Goal: Task Accomplishment & Management: Use online tool/utility

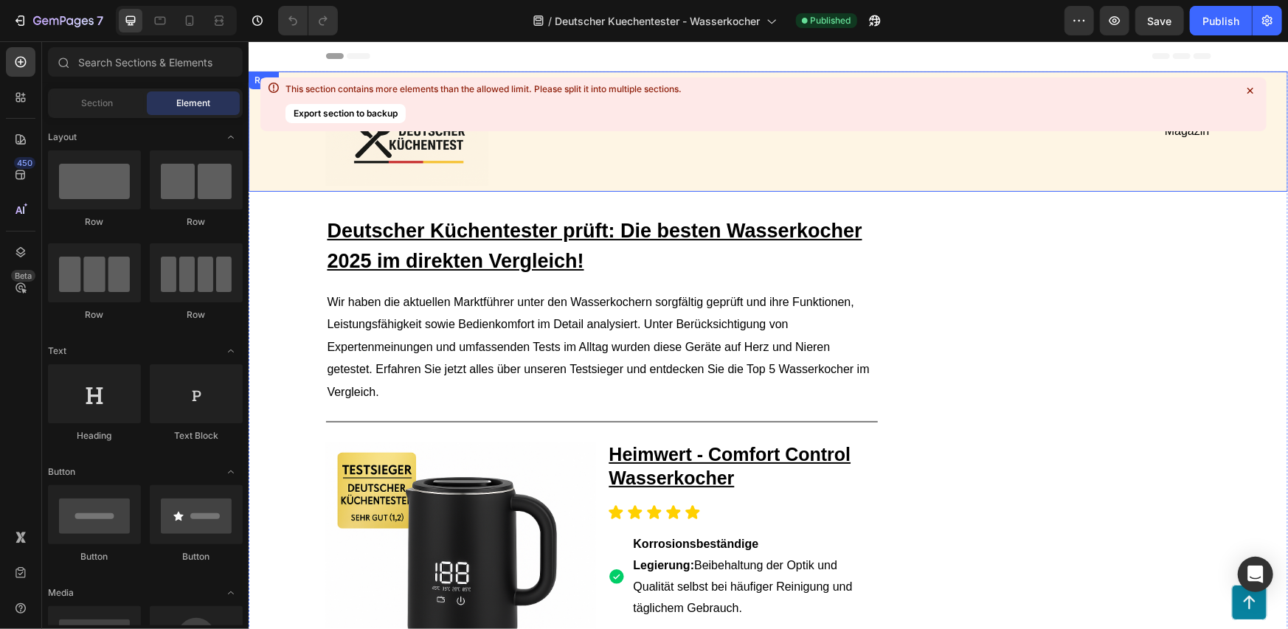
click at [1211, 72] on div "Image Magazin Text Block Row" at bounding box center [768, 131] width 1010 height 120
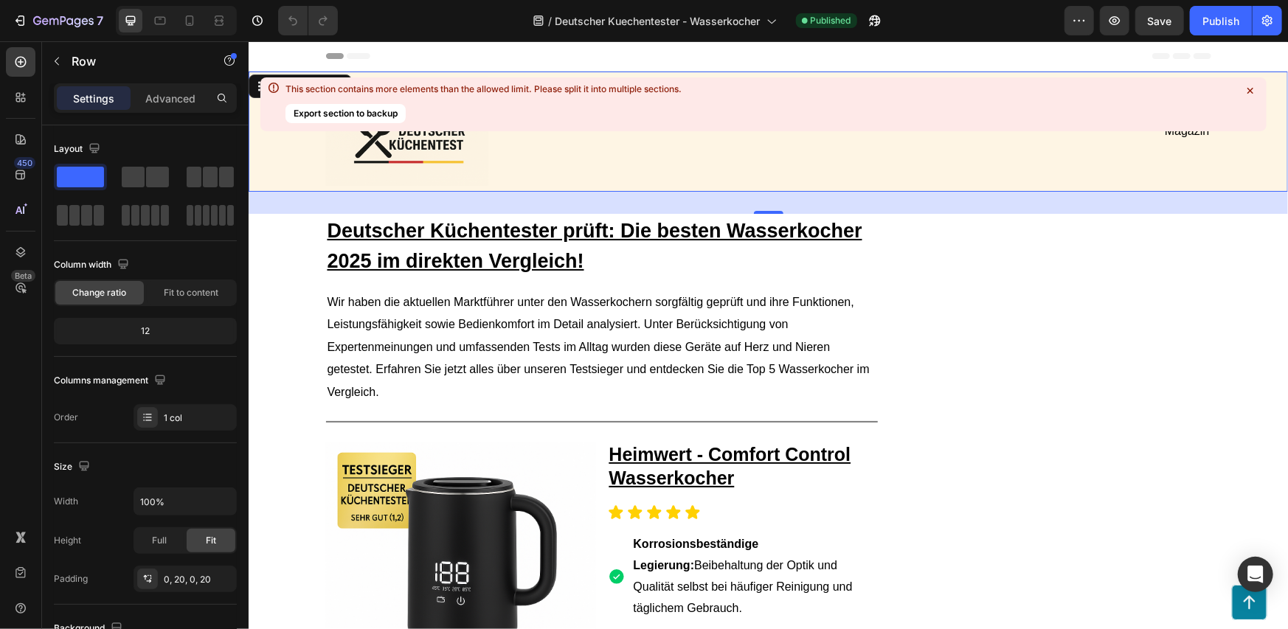
drag, startPoint x: 1208, startPoint y: 70, endPoint x: 940, endPoint y: 75, distance: 267.8
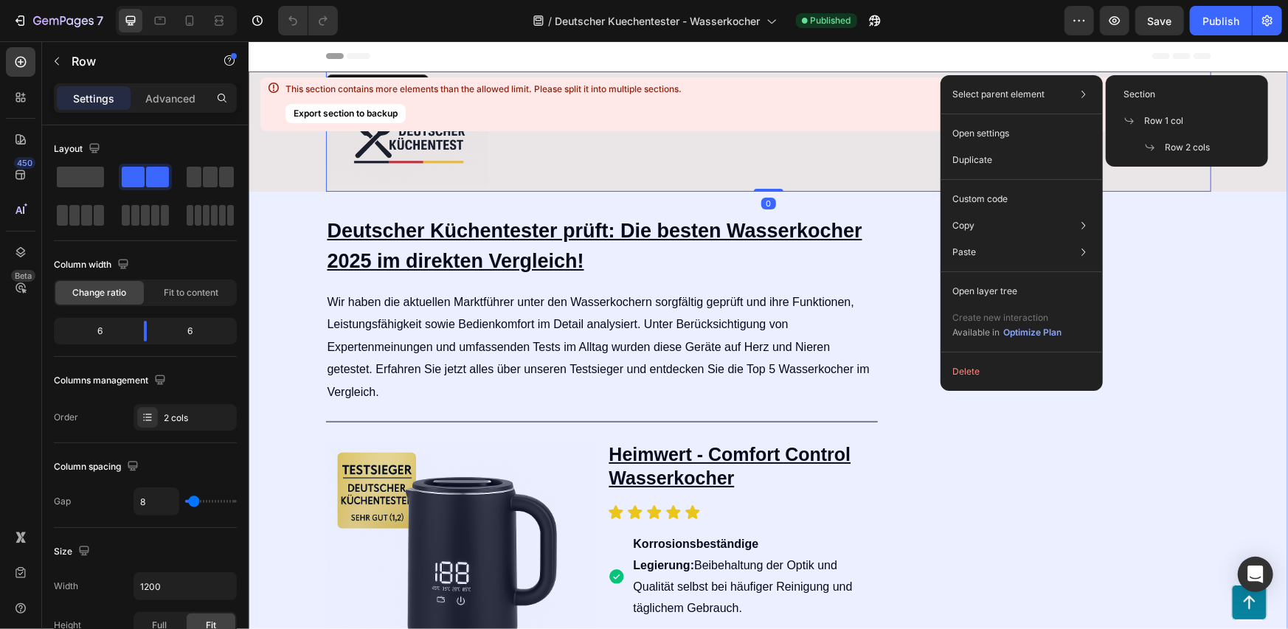
click at [1146, 96] on span "Section" at bounding box center [1140, 94] width 32 height 13
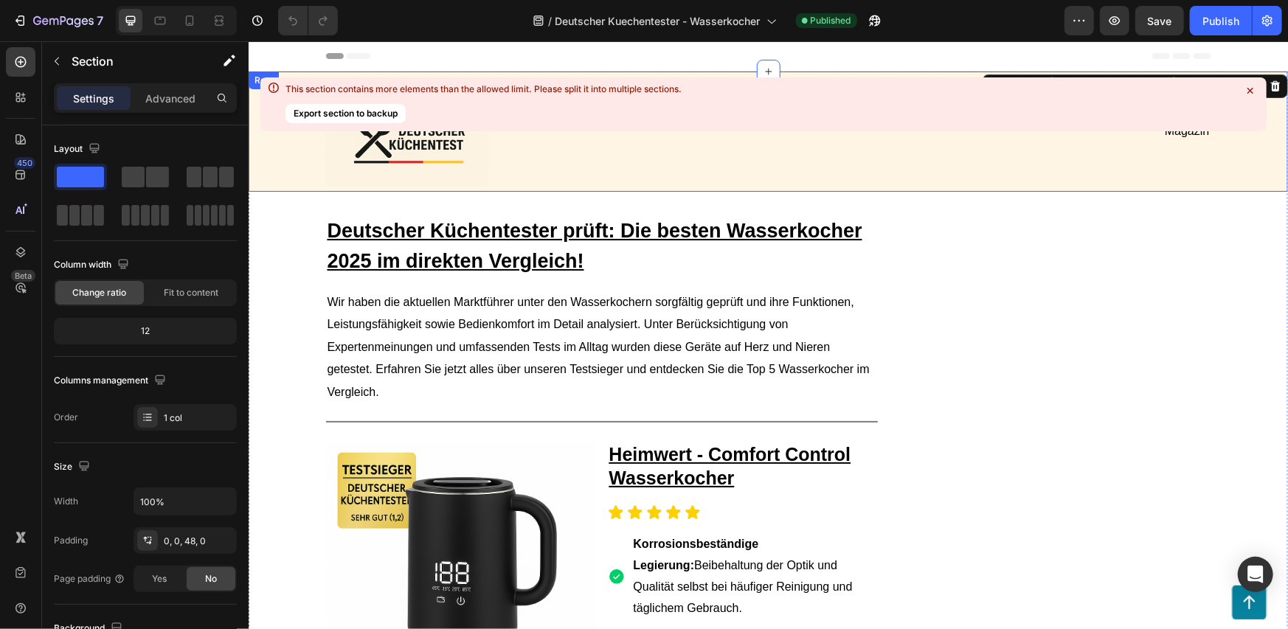
click at [258, 177] on div "Image Magazin Text Block Row Row" at bounding box center [767, 131] width 1039 height 120
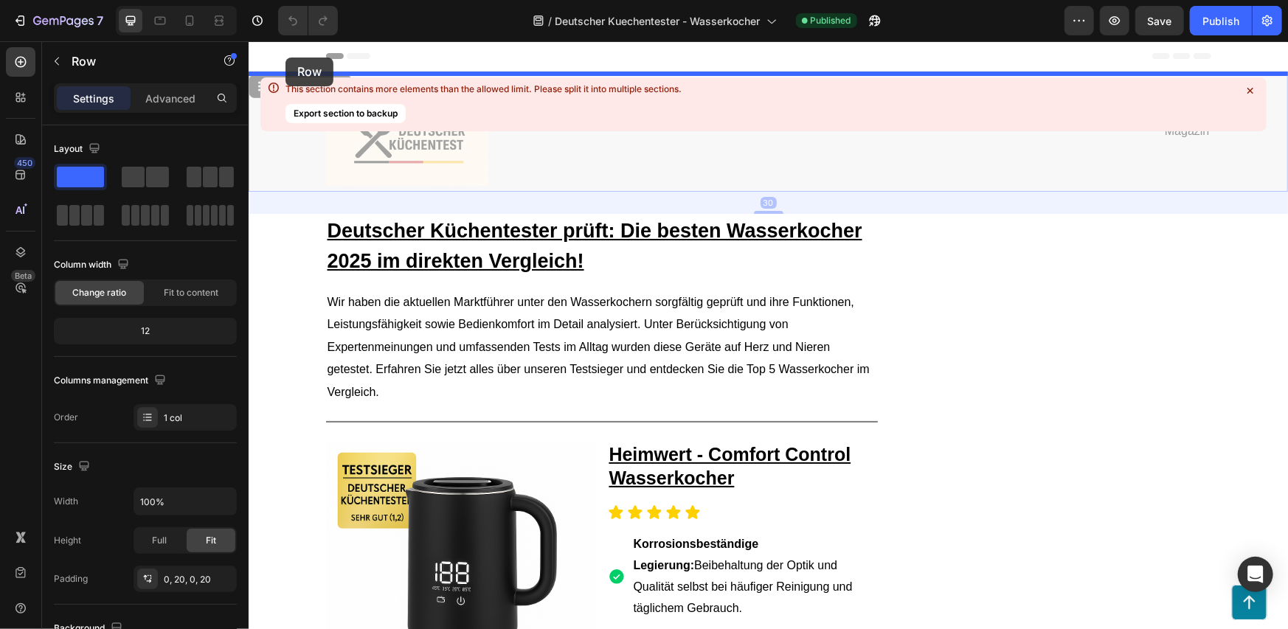
drag, startPoint x: 252, startPoint y: 86, endPoint x: 288, endPoint y: 53, distance: 48.6
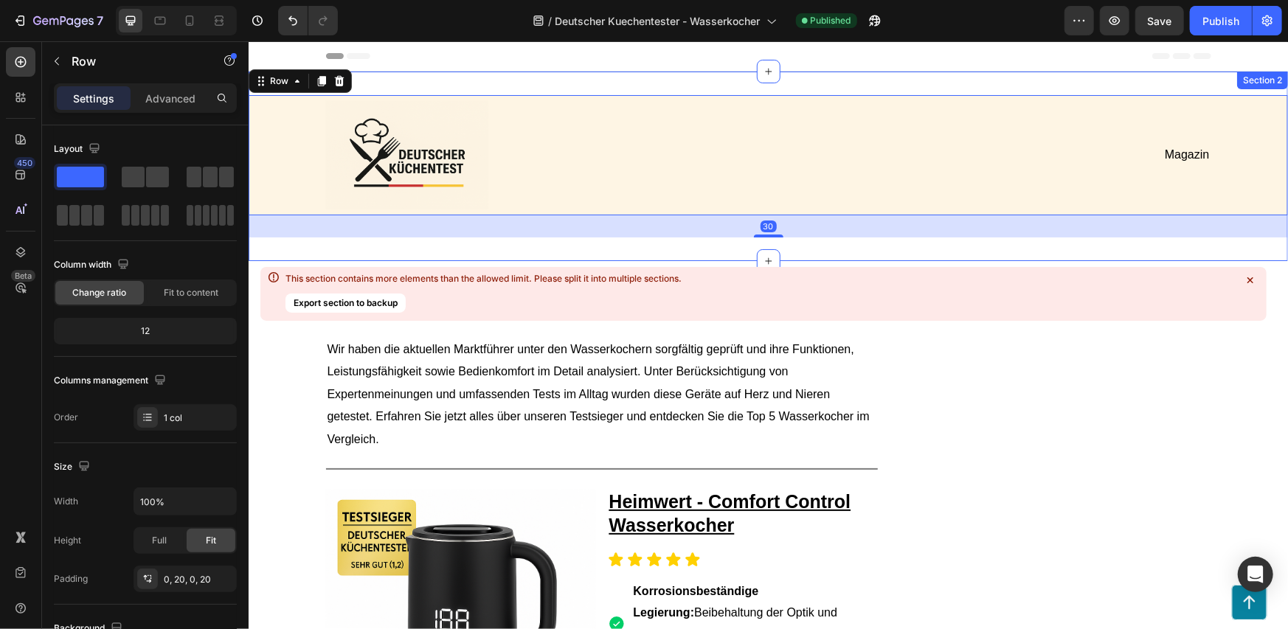
click at [333, 249] on div "Image Magazin Text Block Row Row 30 Section 2" at bounding box center [767, 166] width 1039 height 190
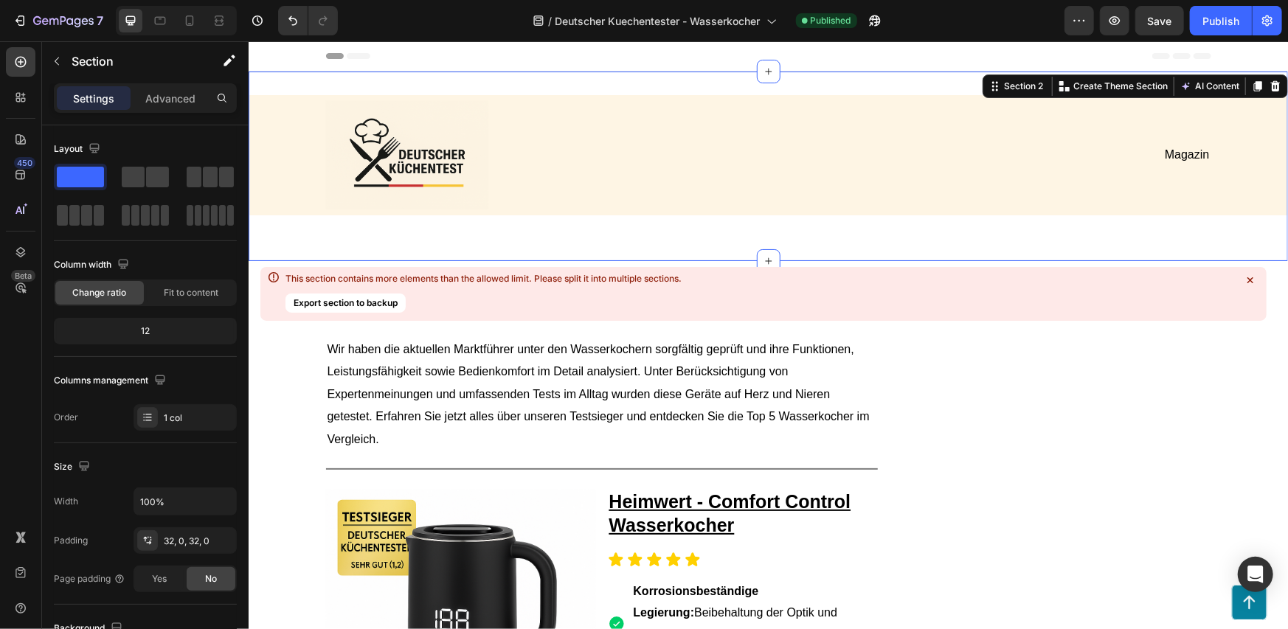
click at [713, 222] on div "Image Magazin Text Block Row Row" at bounding box center [767, 165] width 1039 height 142
click at [288, 164] on div "Image Magazin Text Block Row" at bounding box center [768, 154] width 1010 height 120
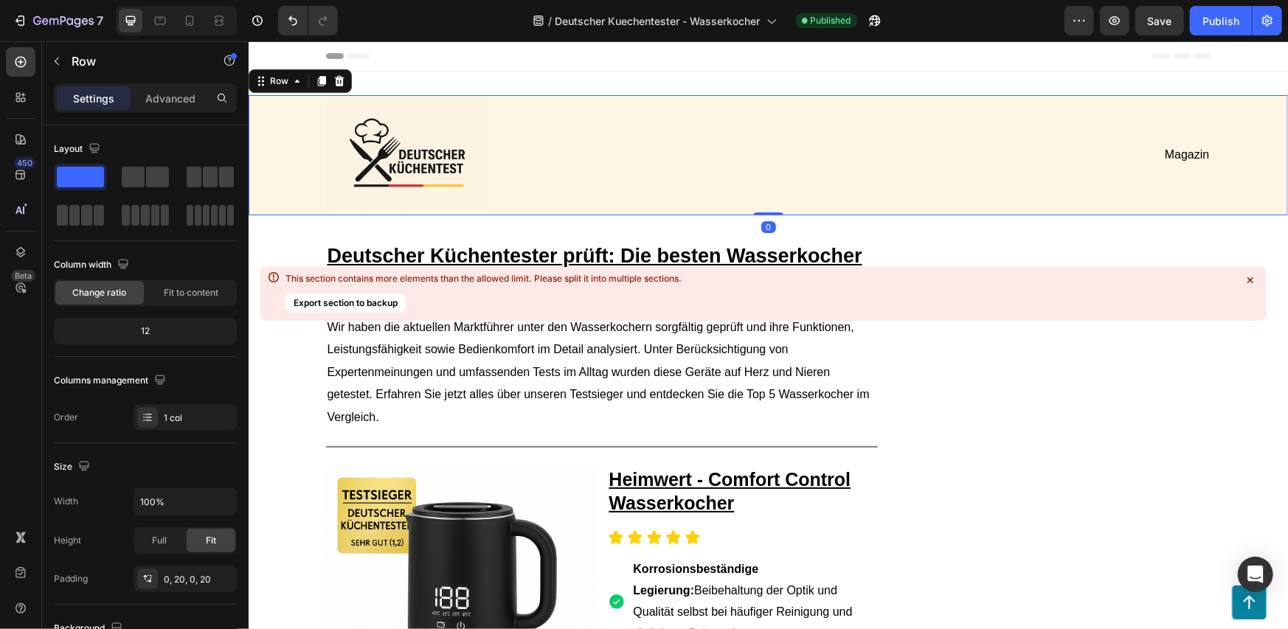
drag, startPoint x: 752, startPoint y: 236, endPoint x: 713, endPoint y: 128, distance: 114.3
click at [758, 184] on div "Image Magazin Text Block Row Row 0" at bounding box center [767, 154] width 1039 height 120
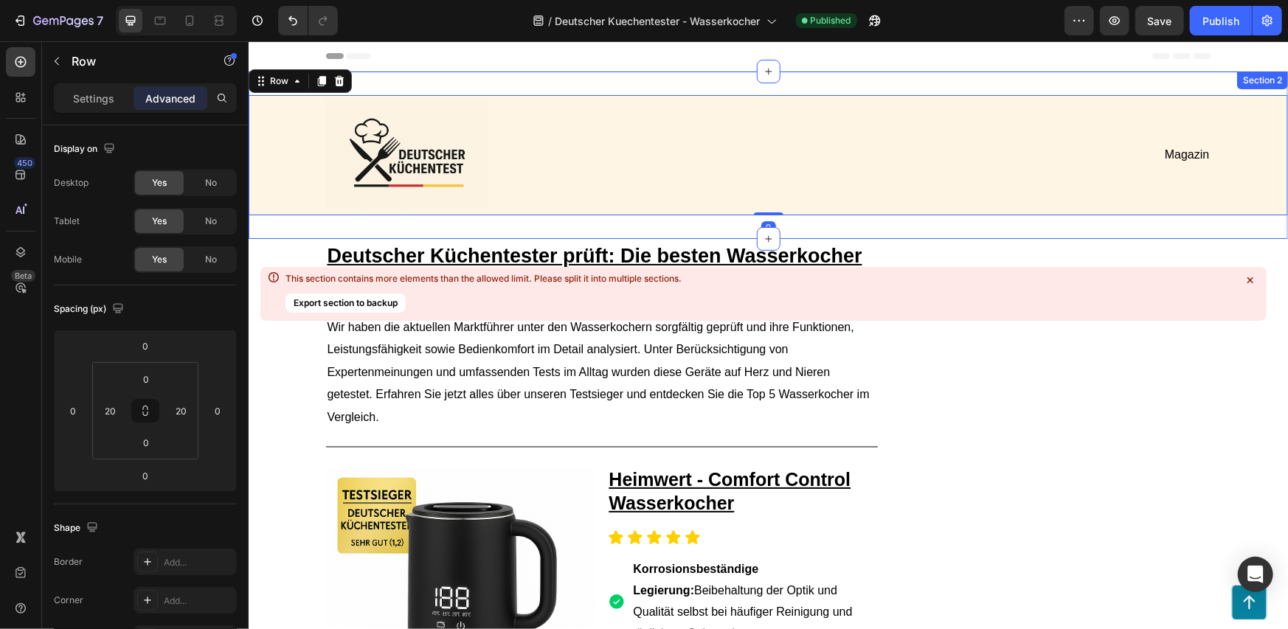
click at [684, 81] on div "Image Magazin Text Block Row Row 0 Section 2" at bounding box center [767, 154] width 1039 height 167
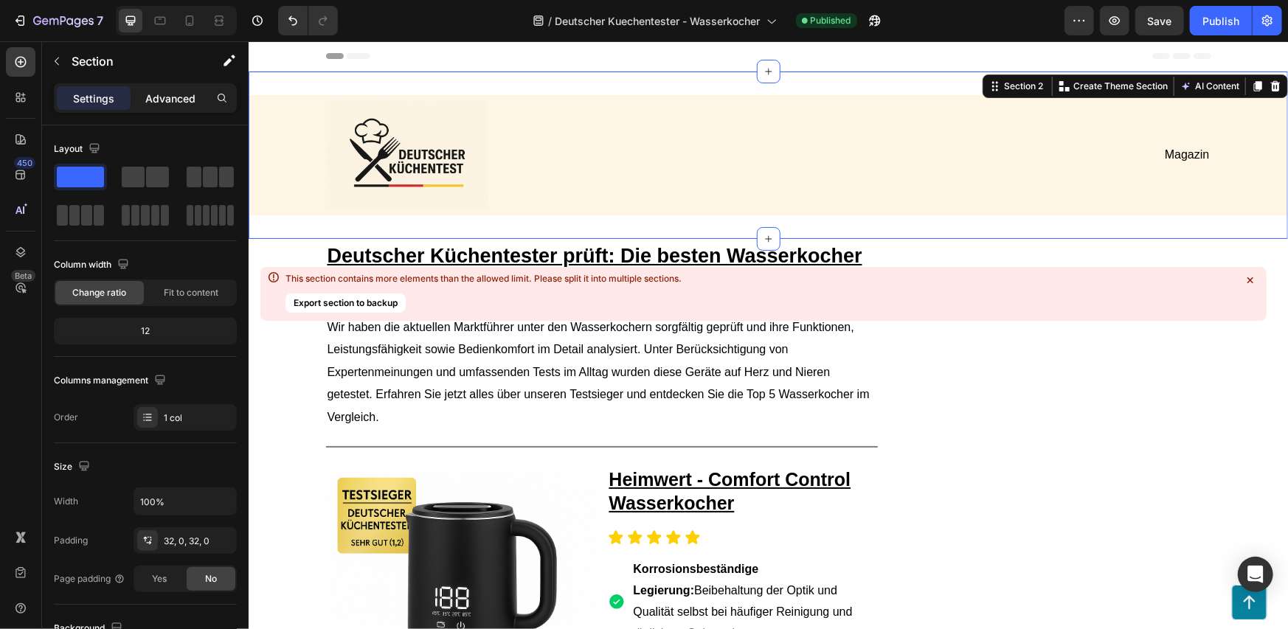
click at [163, 105] on p "Advanced" at bounding box center [170, 98] width 50 height 15
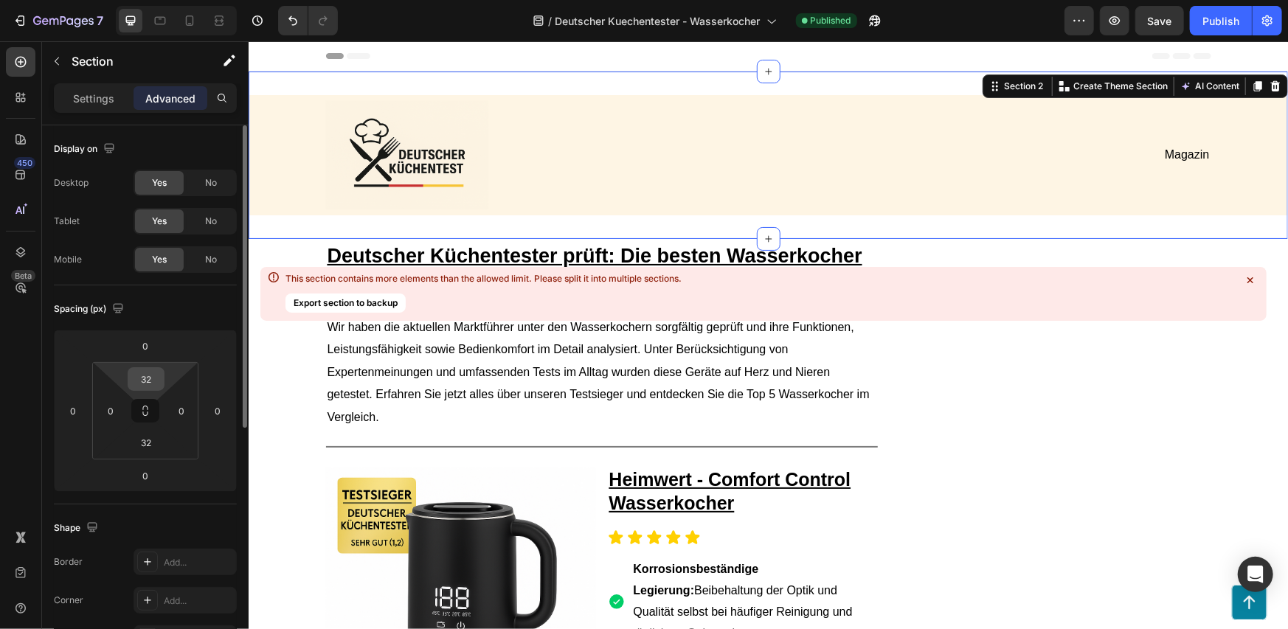
click at [148, 378] on input "32" at bounding box center [146, 379] width 30 height 22
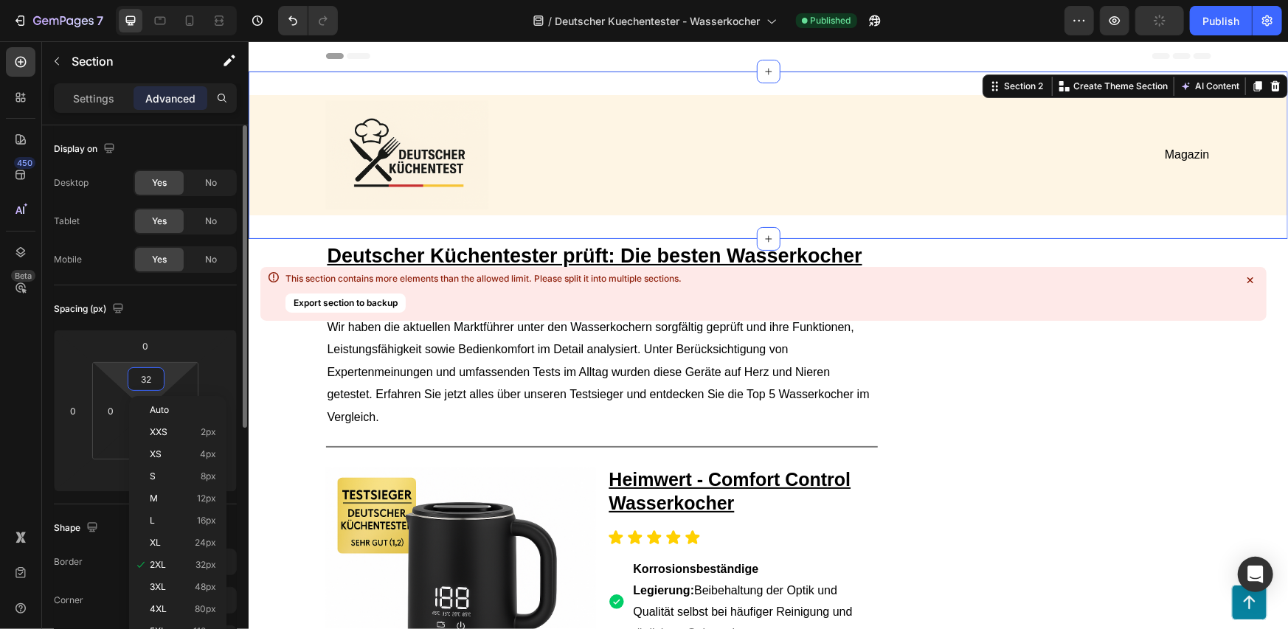
type input "="
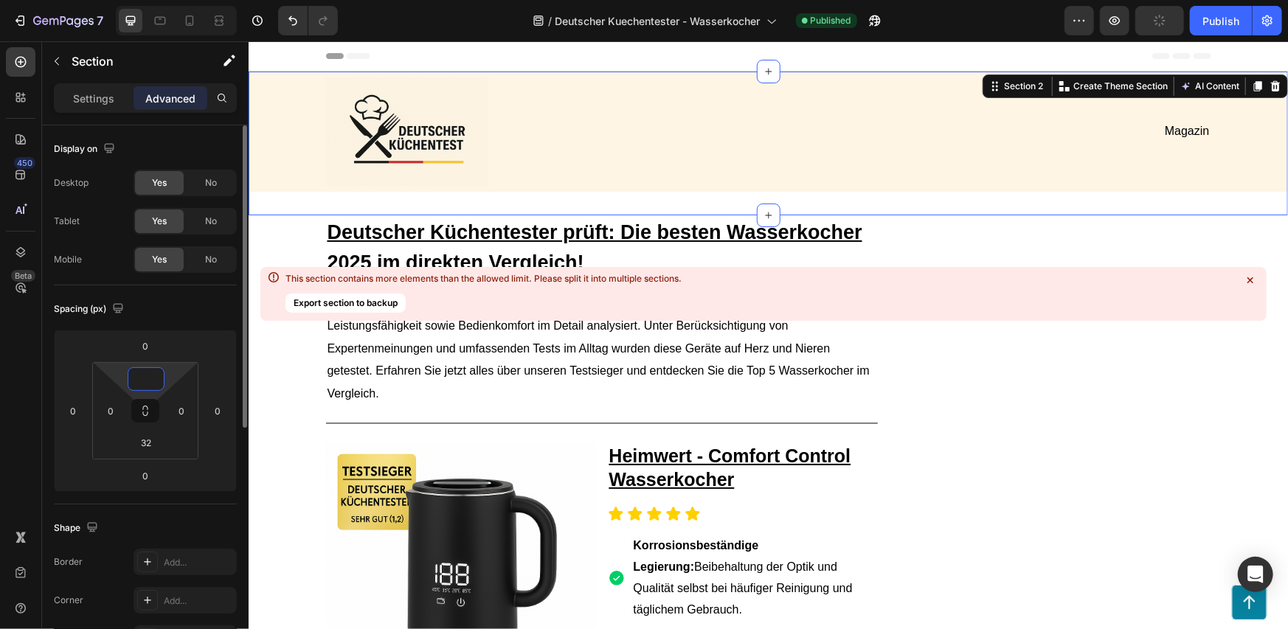
type input "0"
click at [176, 304] on div "Spacing (px)" at bounding box center [145, 309] width 183 height 24
click at [182, 311] on div "Spacing (px)" at bounding box center [145, 309] width 183 height 24
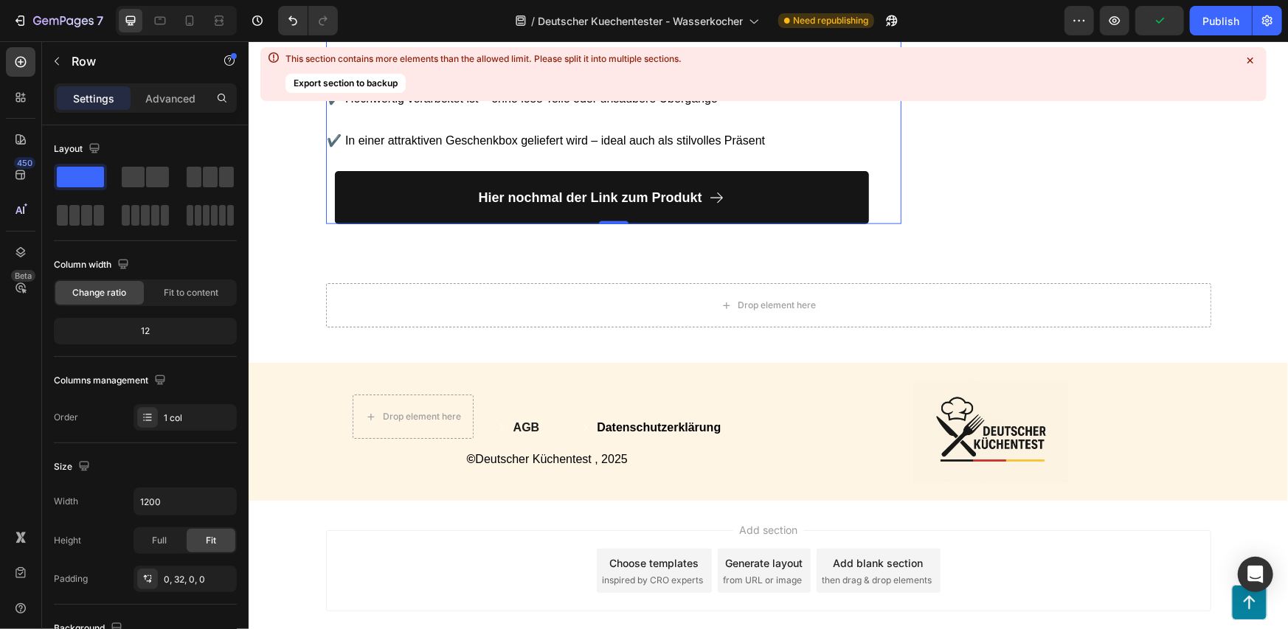
scroll to position [7964, 0]
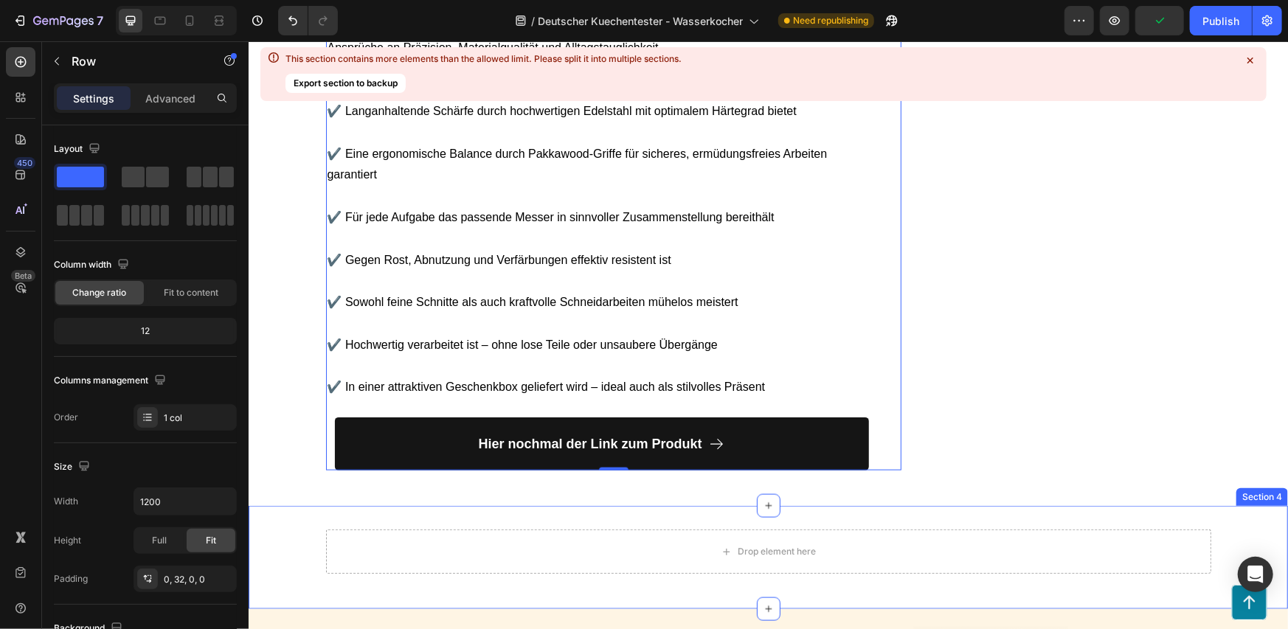
click at [487, 505] on div "Drop element here Row Section 4" at bounding box center [767, 556] width 1039 height 103
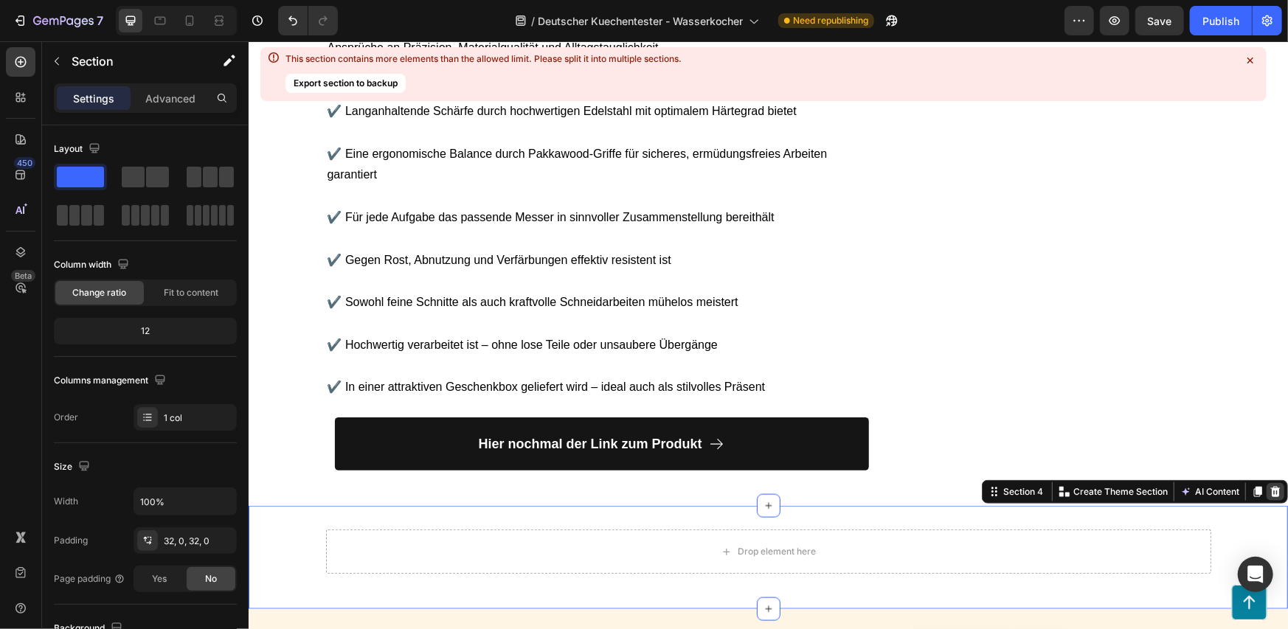
click at [1266, 482] on div at bounding box center [1275, 491] width 18 height 18
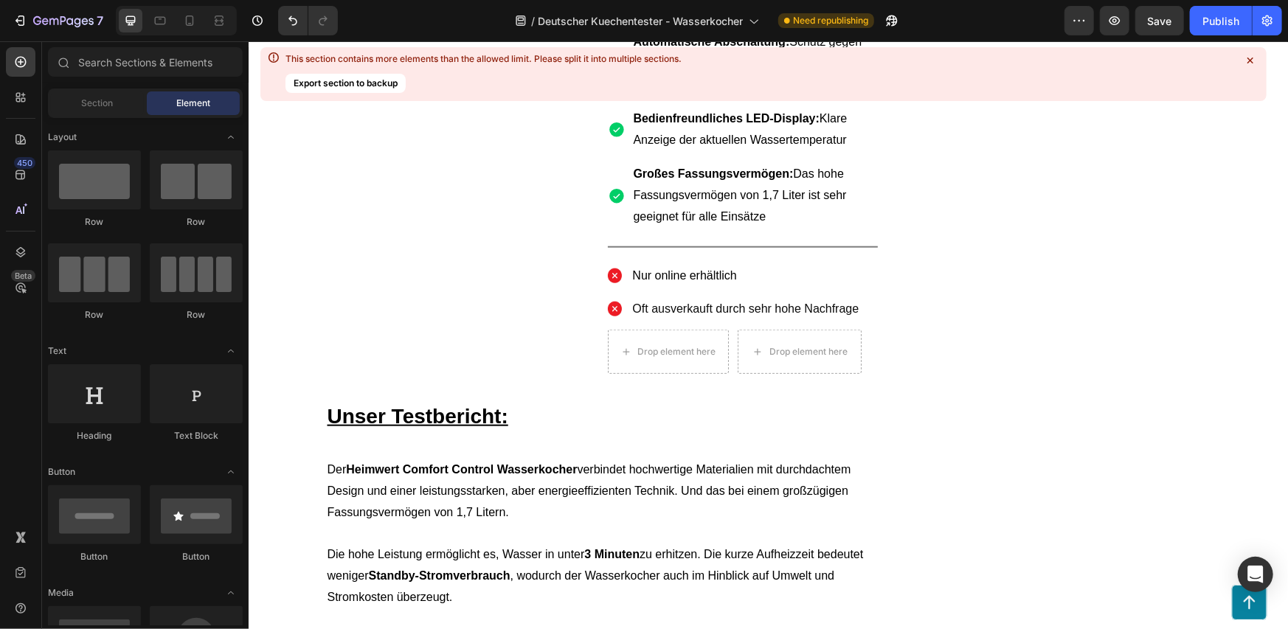
scroll to position [0, 0]
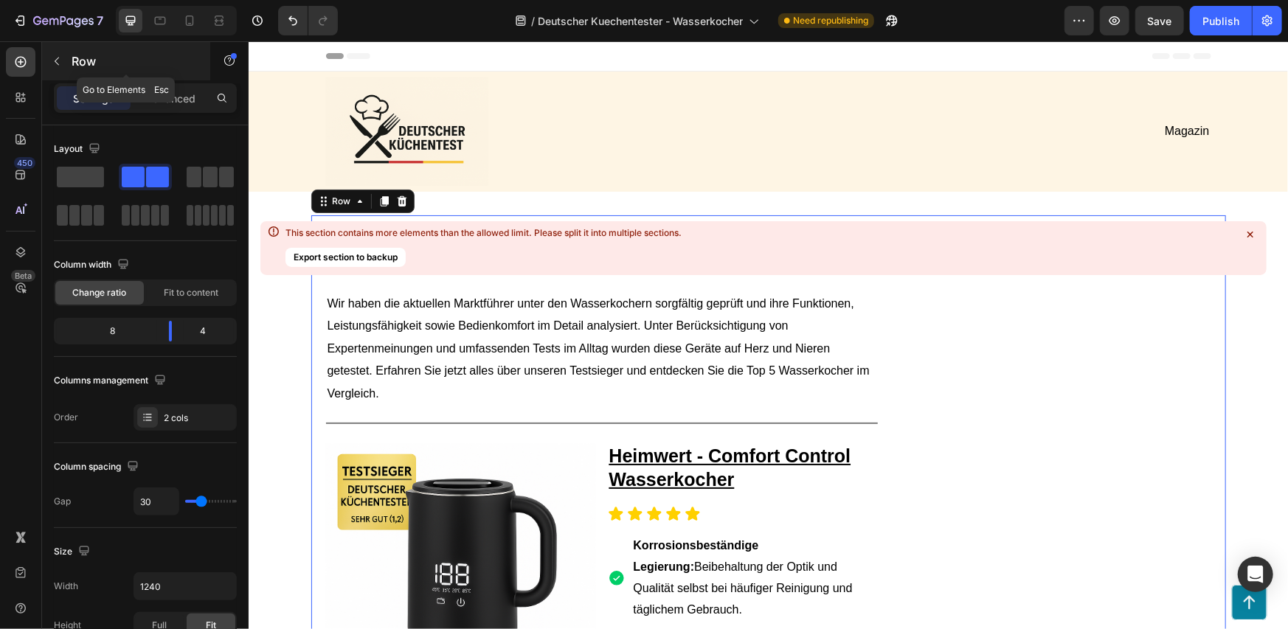
click at [77, 62] on p "Row" at bounding box center [134, 61] width 125 height 18
click at [81, 63] on p "Row" at bounding box center [134, 61] width 125 height 18
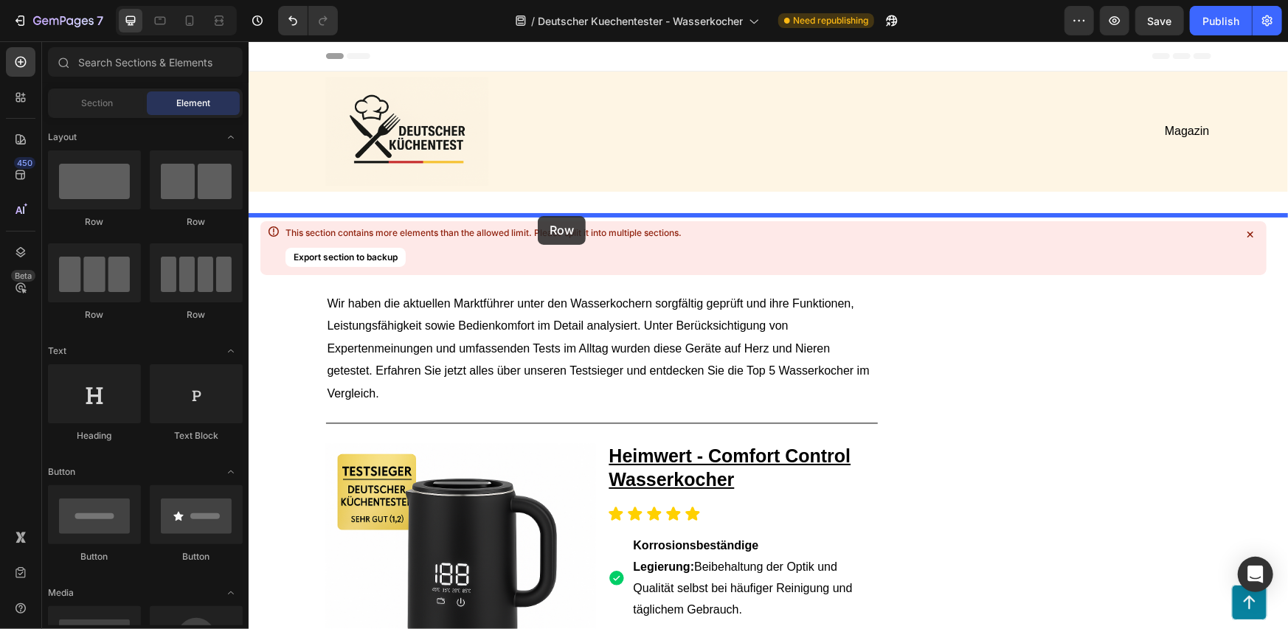
drag, startPoint x: 415, startPoint y: 222, endPoint x: 537, endPoint y: 215, distance: 122.6
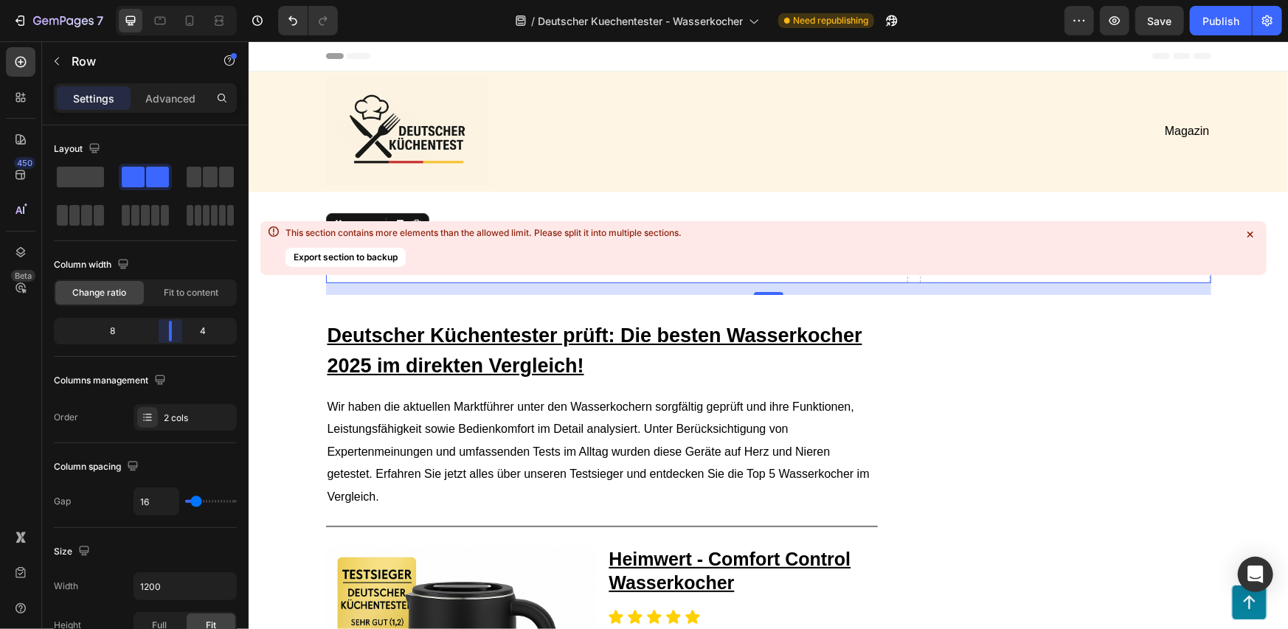
drag, startPoint x: 148, startPoint y: 335, endPoint x: 470, endPoint y: 298, distance: 324.5
click at [171, 0] on body "7 Version history / Deutscher Kuechentester - Wasserkocher Need republishing Pr…" at bounding box center [644, 0] width 1288 height 0
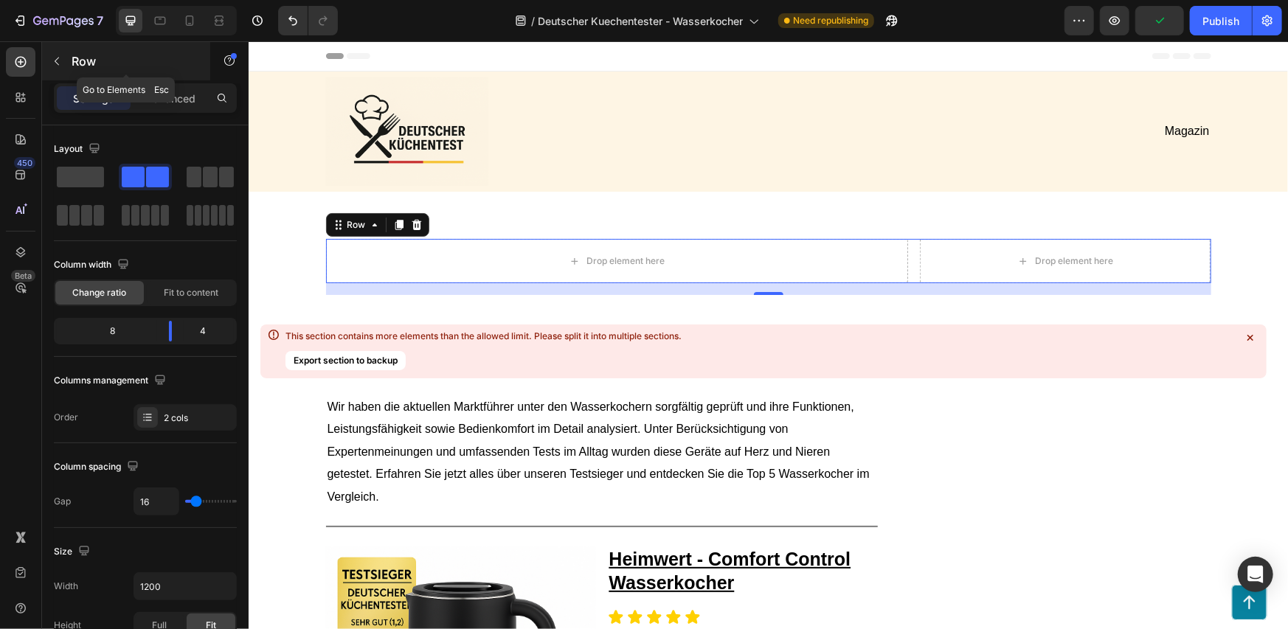
click at [88, 46] on div "Row" at bounding box center [126, 61] width 168 height 38
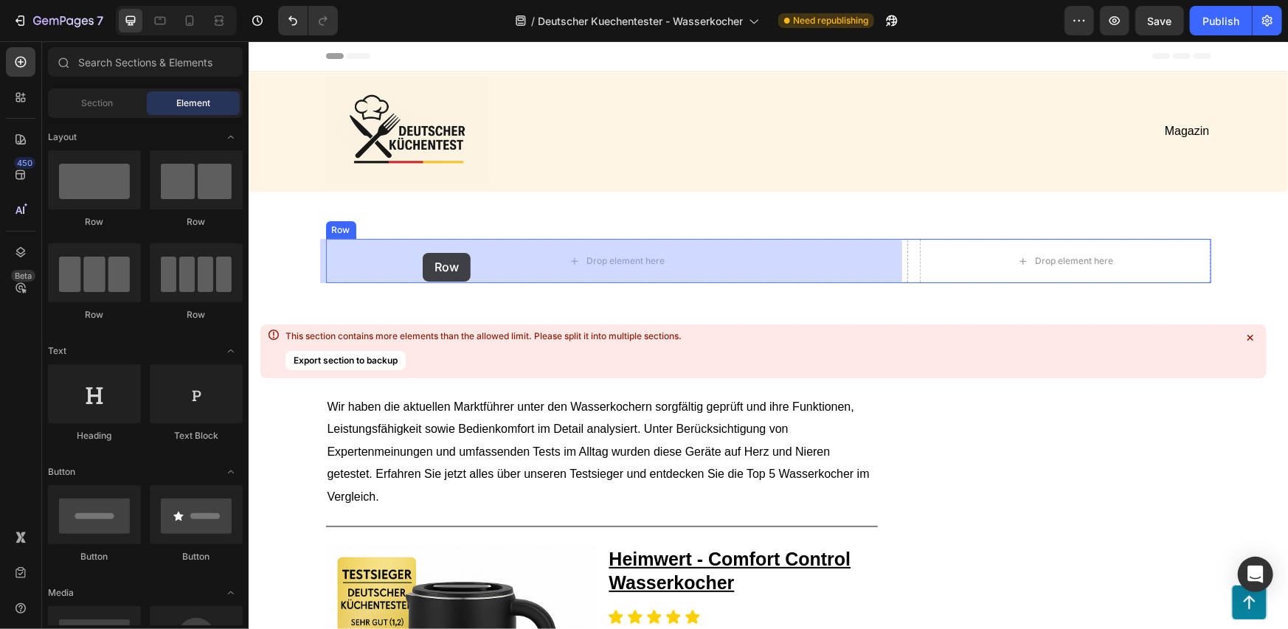
drag, startPoint x: 346, startPoint y: 232, endPoint x: 997, endPoint y: 369, distance: 664.8
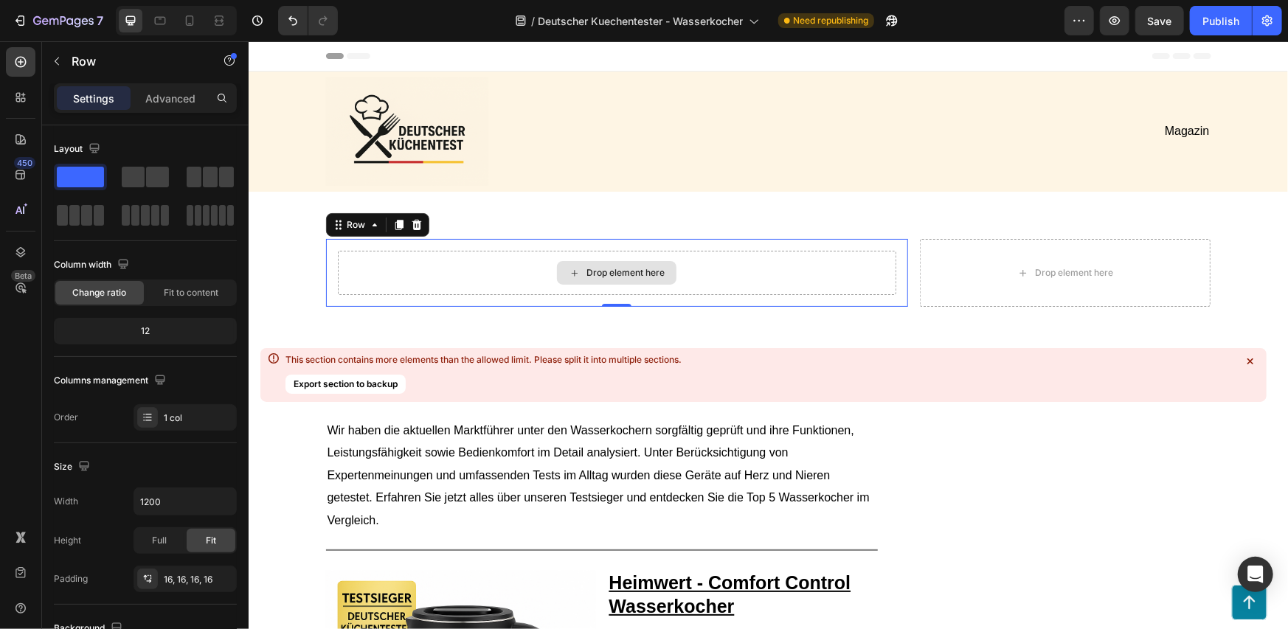
drag, startPoint x: 1056, startPoint y: 437, endPoint x: 813, endPoint y: 255, distance: 304.5
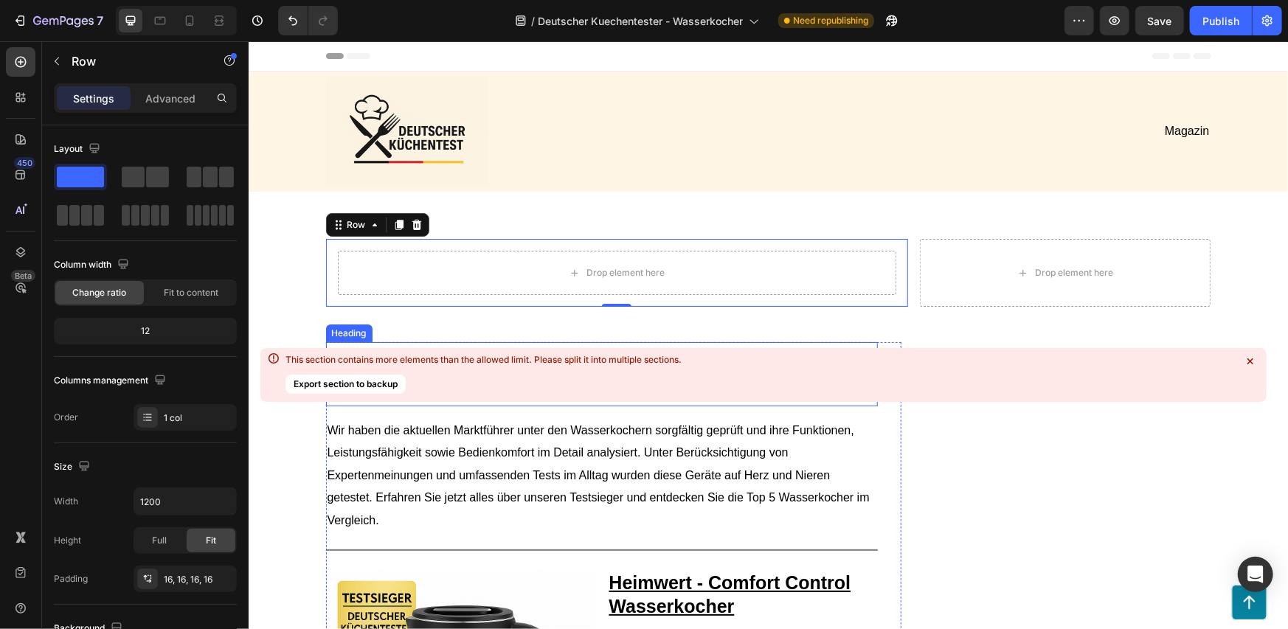
click at [1247, 363] on icon at bounding box center [1250, 361] width 15 height 15
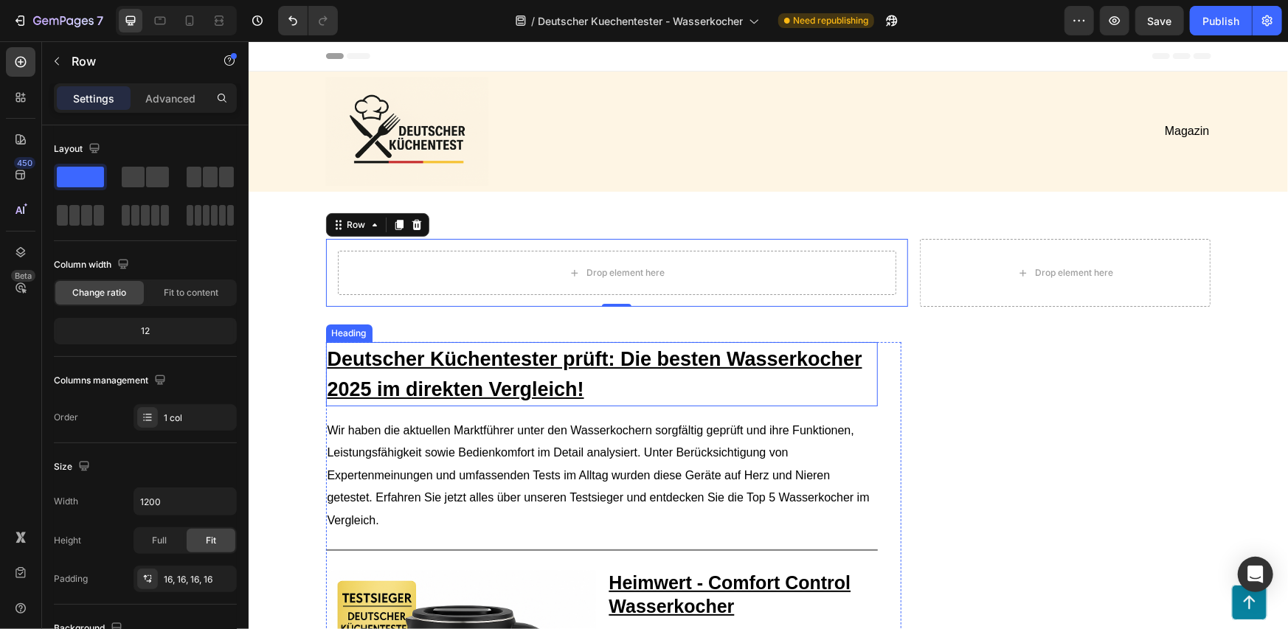
click at [640, 391] on h1 "Deutscher Küchentester prüft: Die besten Wasserkocher 2025 im direkten Vergleic…" at bounding box center [601, 374] width 552 height 64
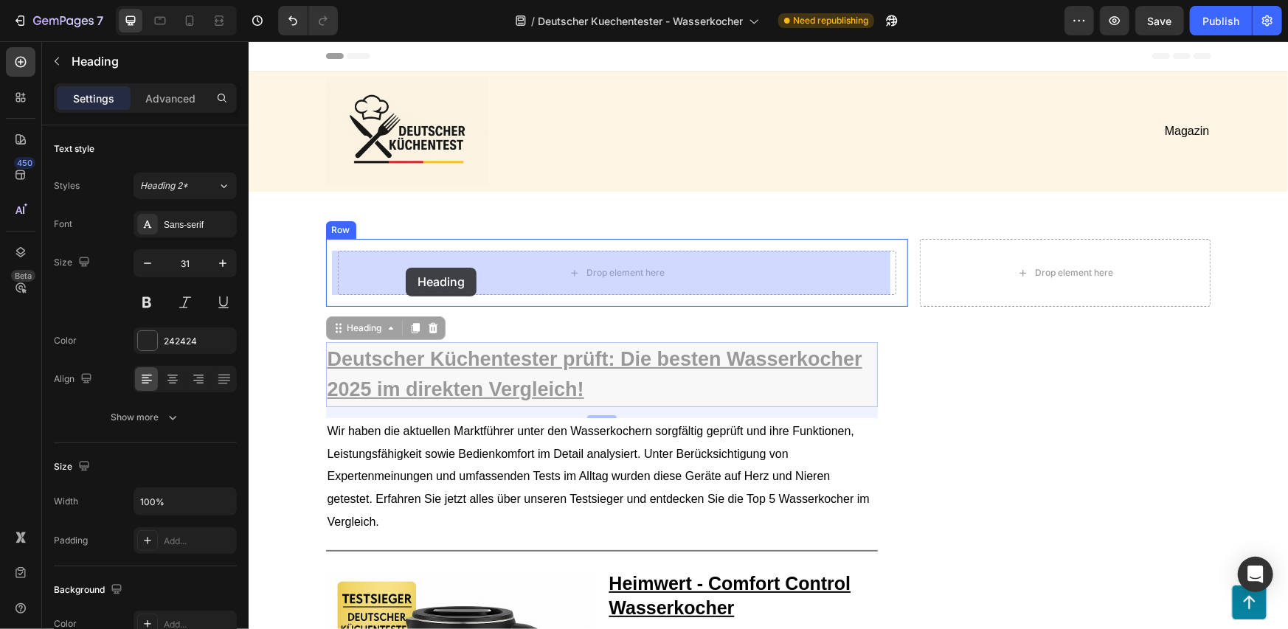
drag, startPoint x: 361, startPoint y: 329, endPoint x: 405, endPoint y: 267, distance: 76.2
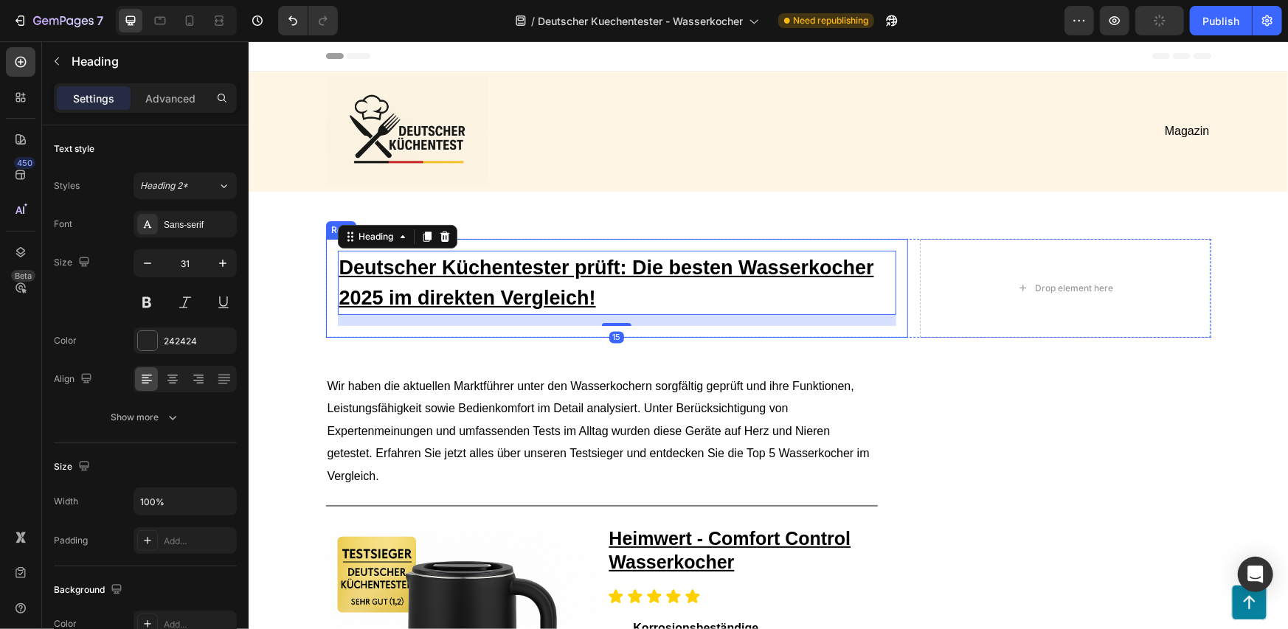
click at [327, 272] on div "Deutscher Küchentester prüft: Die besten Wasserkocher 2025 im direkten Vergleic…" at bounding box center [616, 287] width 582 height 99
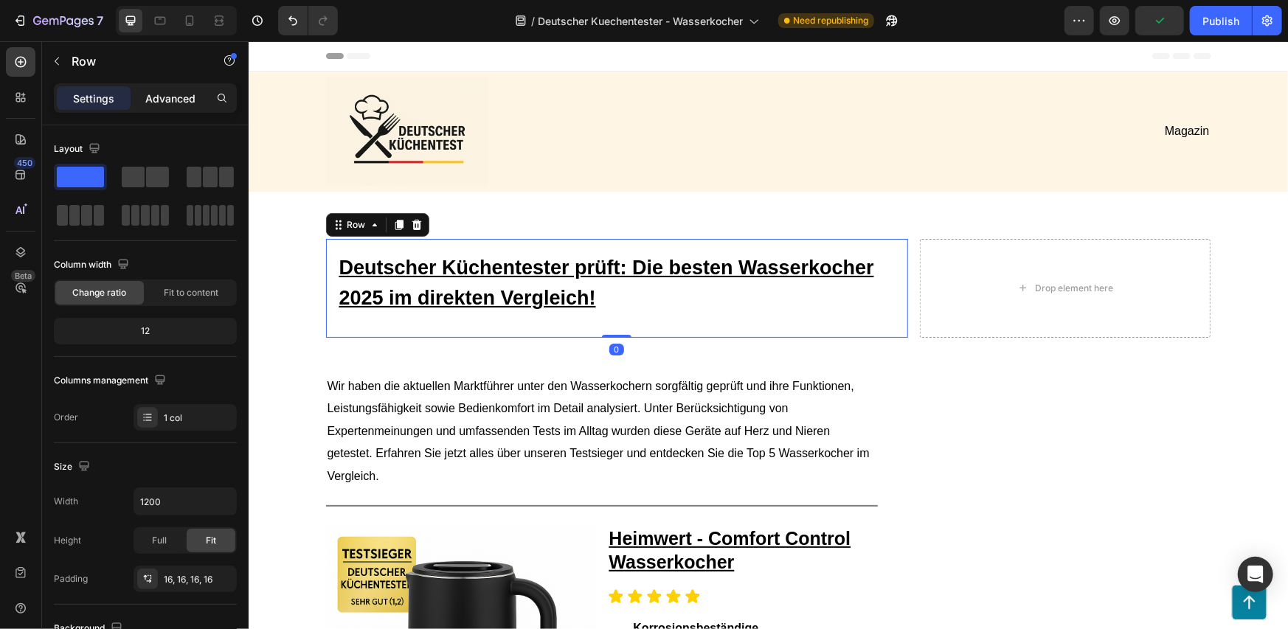
click at [160, 102] on p "Advanced" at bounding box center [170, 98] width 50 height 15
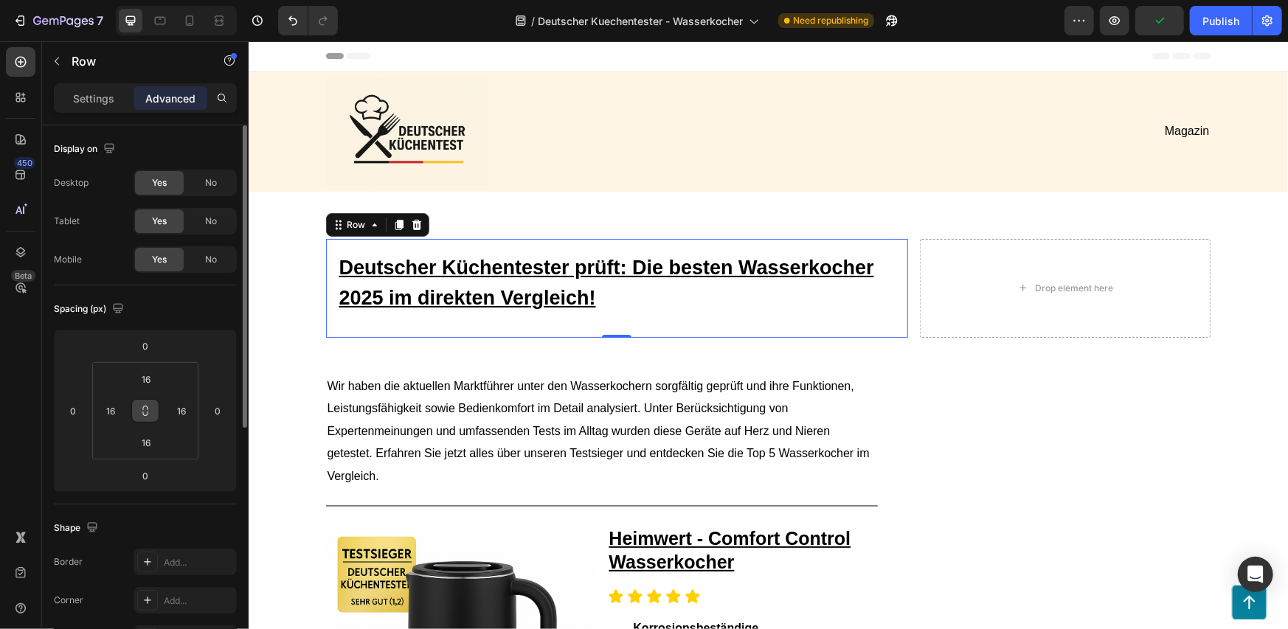
click at [149, 406] on icon at bounding box center [145, 411] width 12 height 12
click at [145, 378] on input "16" at bounding box center [146, 379] width 30 height 22
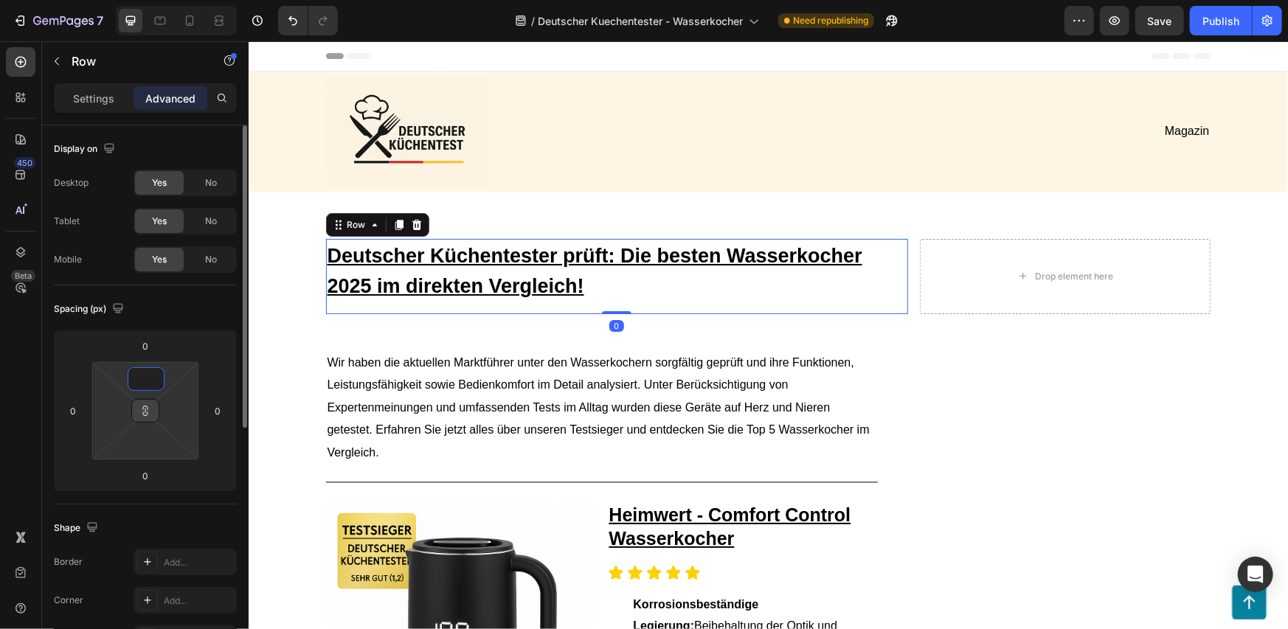
type input "0"
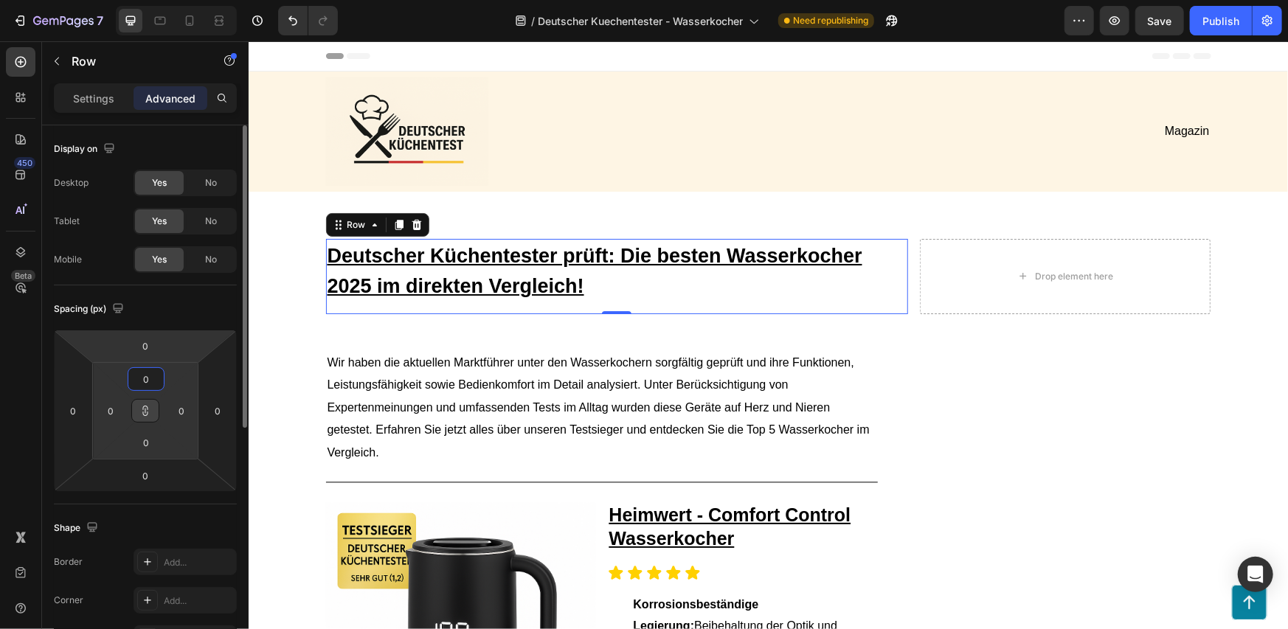
click at [185, 316] on div "Spacing (px)" at bounding box center [145, 309] width 183 height 24
type input "0"
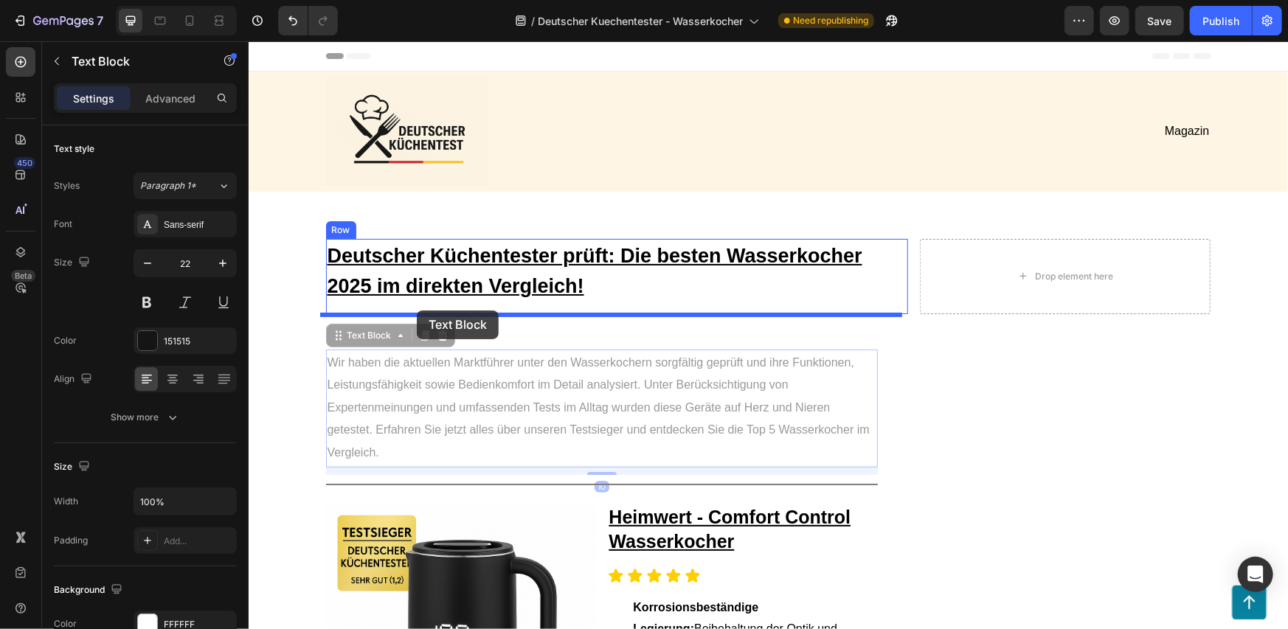
drag, startPoint x: 370, startPoint y: 376, endPoint x: 416, endPoint y: 310, distance: 81.0
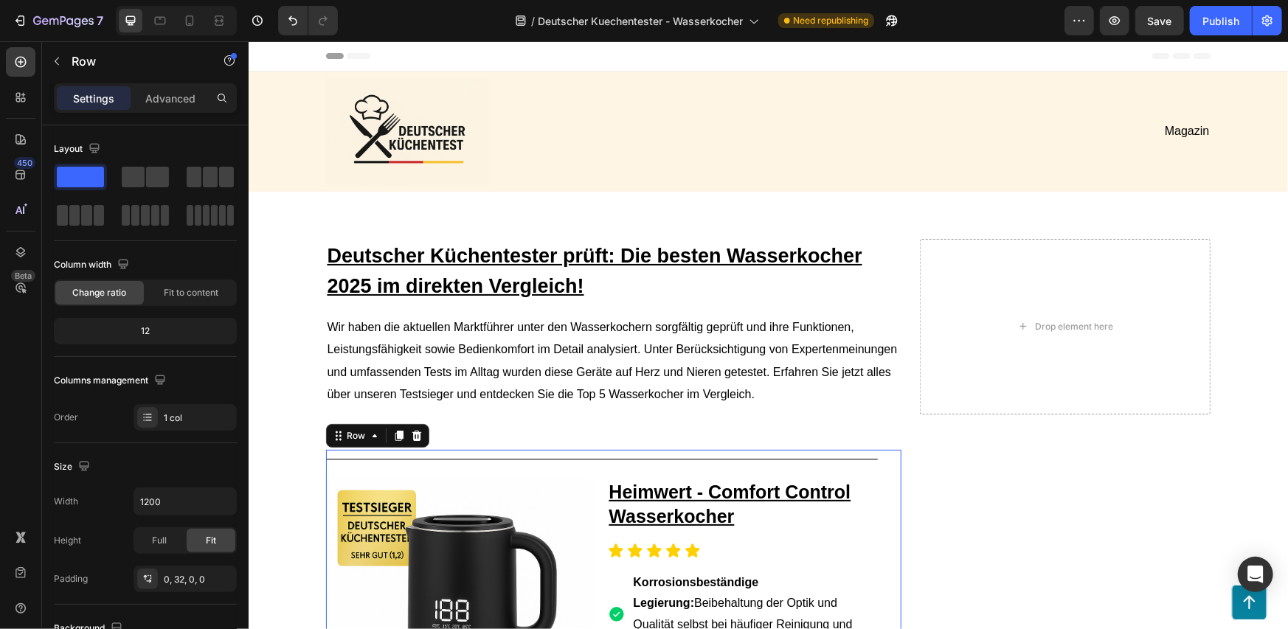
click at [587, 463] on div "Title Line" at bounding box center [601, 458] width 552 height 19
click at [606, 426] on div "Deutscher Küchentester prüft: Die besten Wasserkocher 2025 im direkten Vergleic…" at bounding box center [767, 331] width 1039 height 187
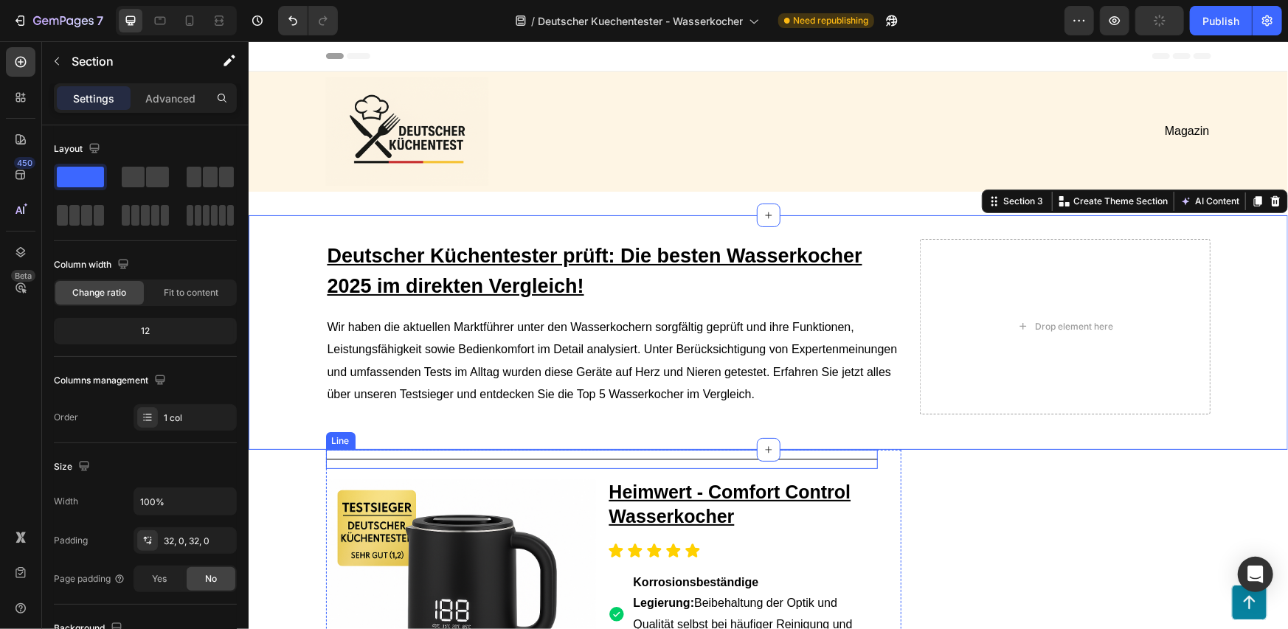
click at [868, 460] on div at bounding box center [601, 458] width 552 height 1
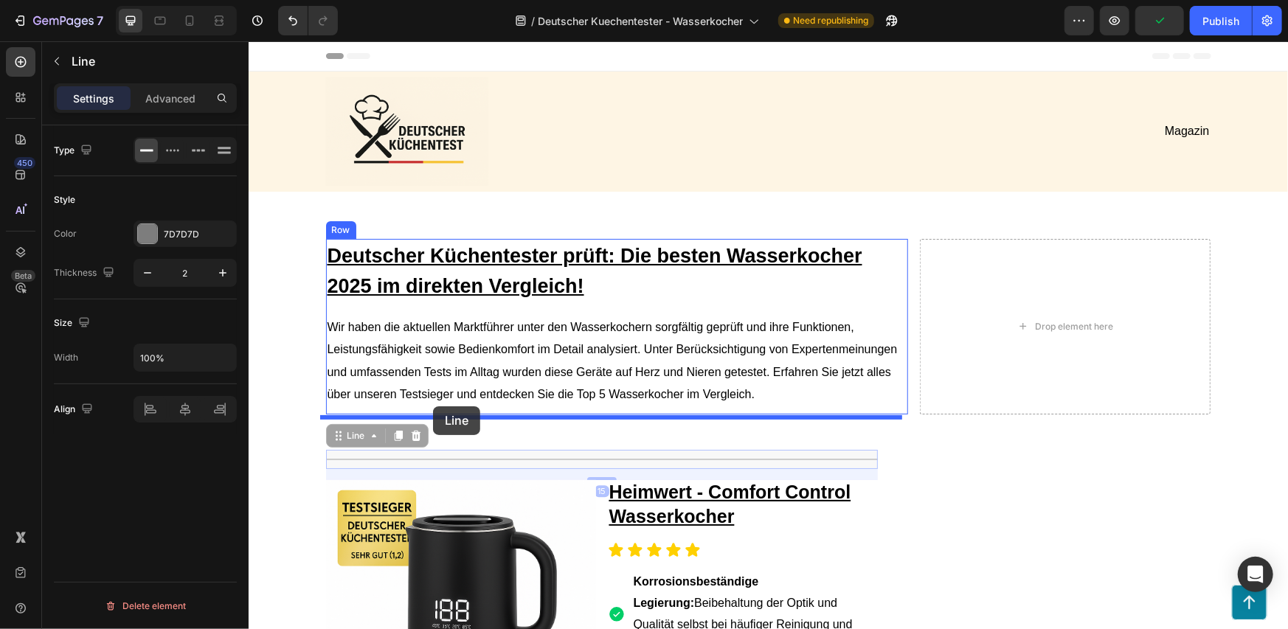
drag, startPoint x: 359, startPoint y: 440, endPoint x: 432, endPoint y: 406, distance: 81.5
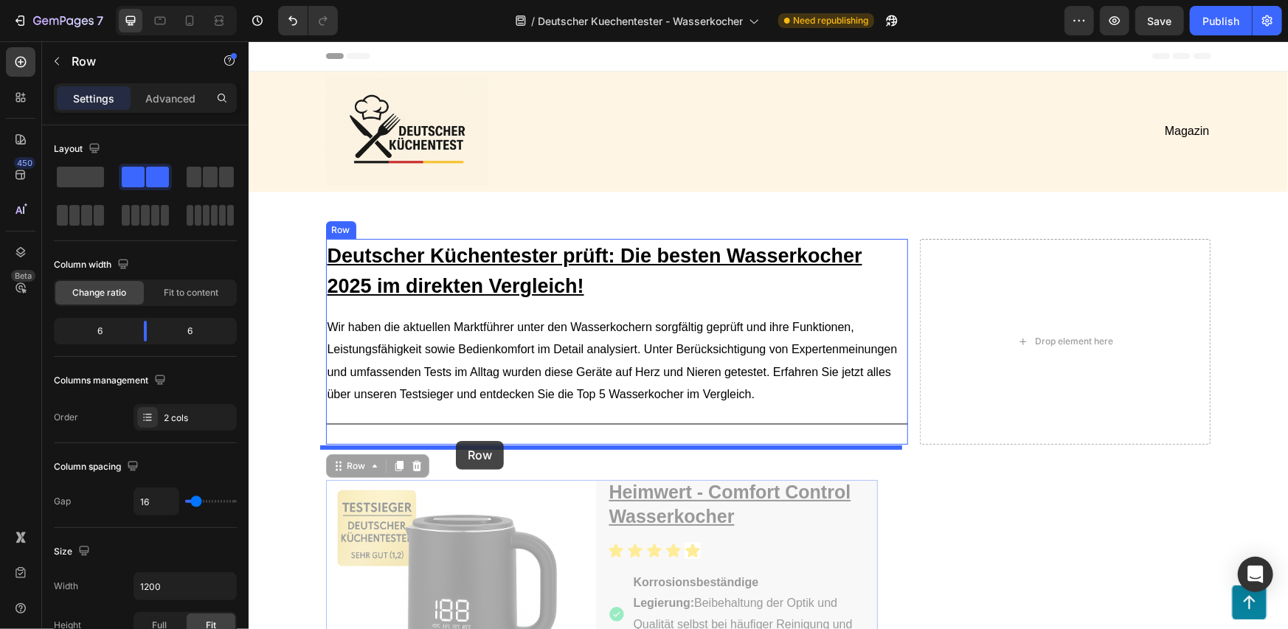
drag, startPoint x: 345, startPoint y: 469, endPoint x: 455, endPoint y: 440, distance: 113.6
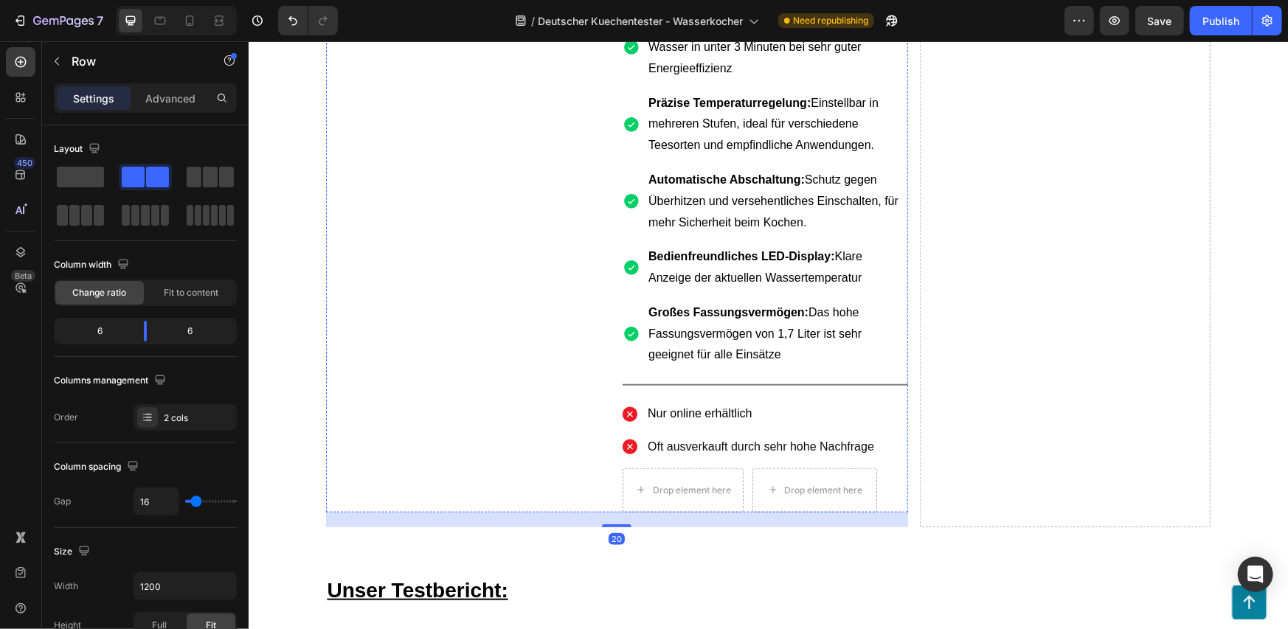
scroll to position [983, 0]
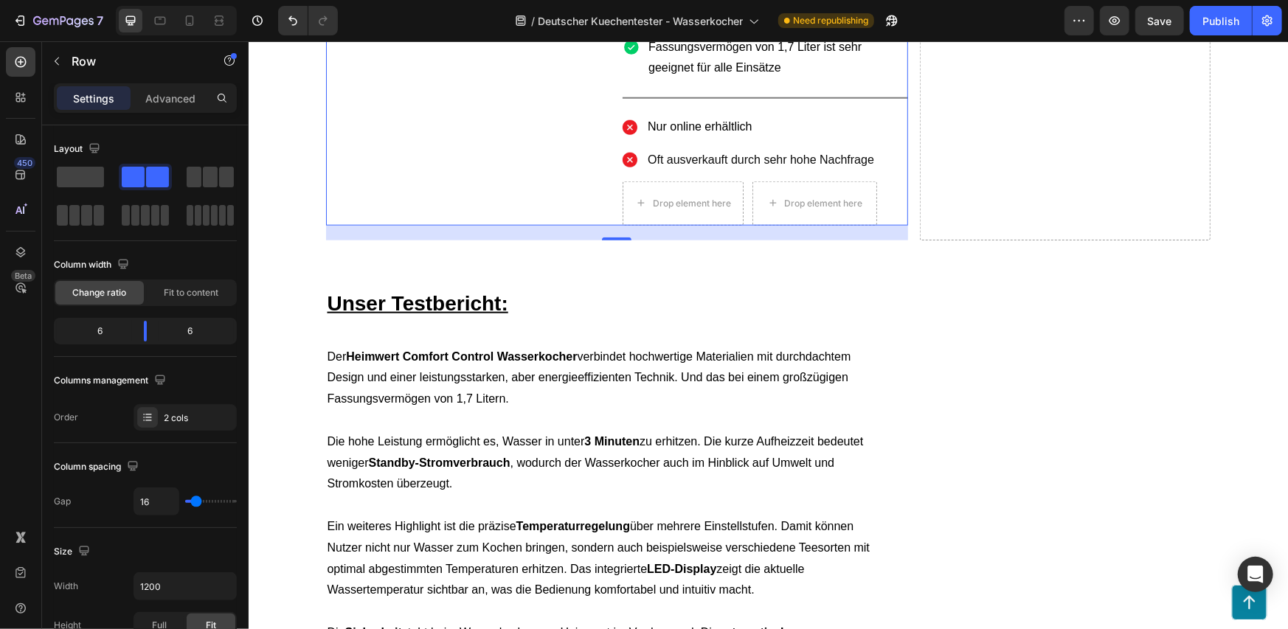
click at [735, 225] on div "20" at bounding box center [616, 232] width 582 height 15
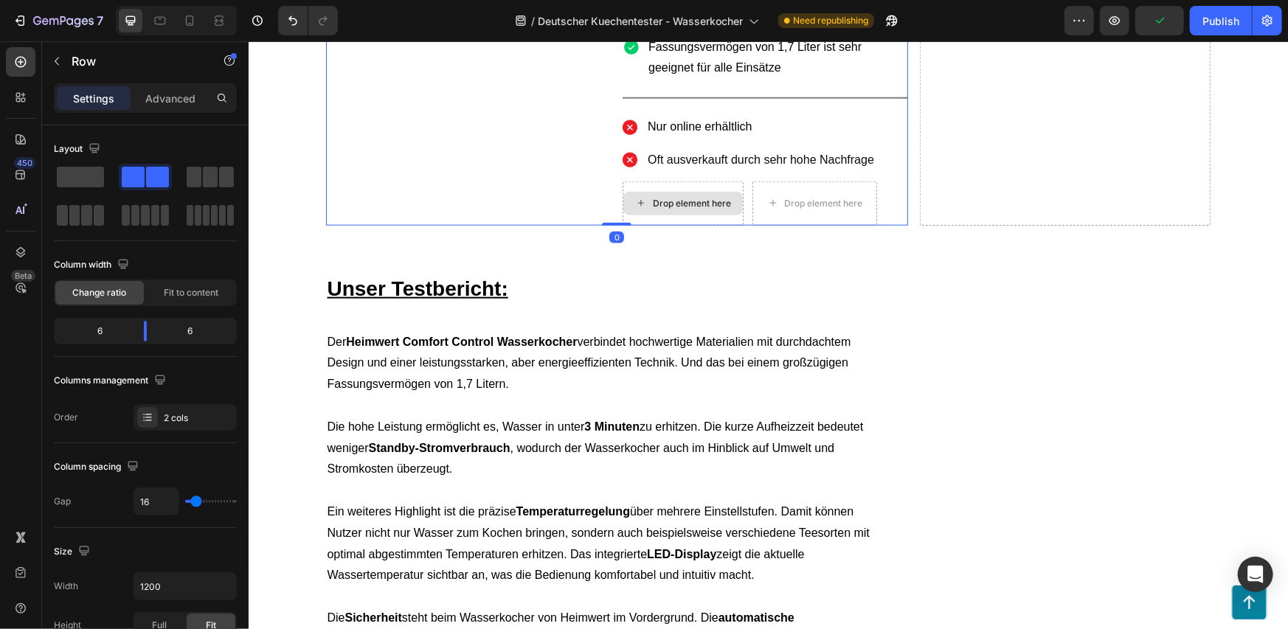
drag, startPoint x: 618, startPoint y: 217, endPoint x: 879, endPoint y: 220, distance: 261.2
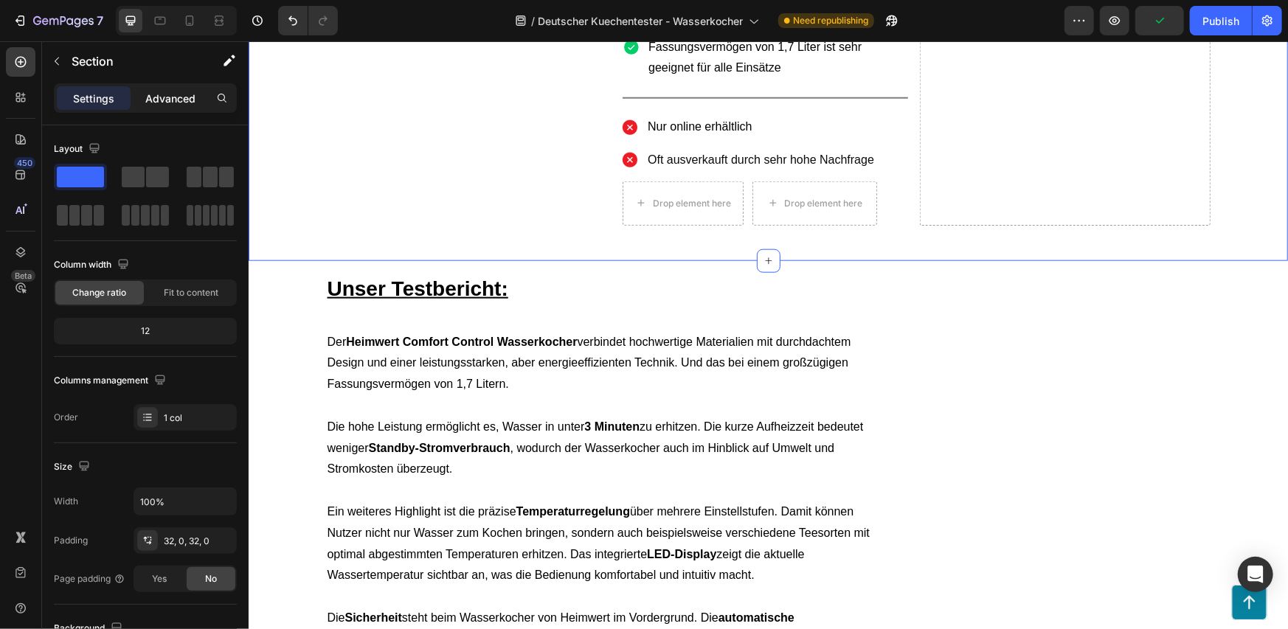
click at [168, 101] on p "Advanced" at bounding box center [170, 98] width 50 height 15
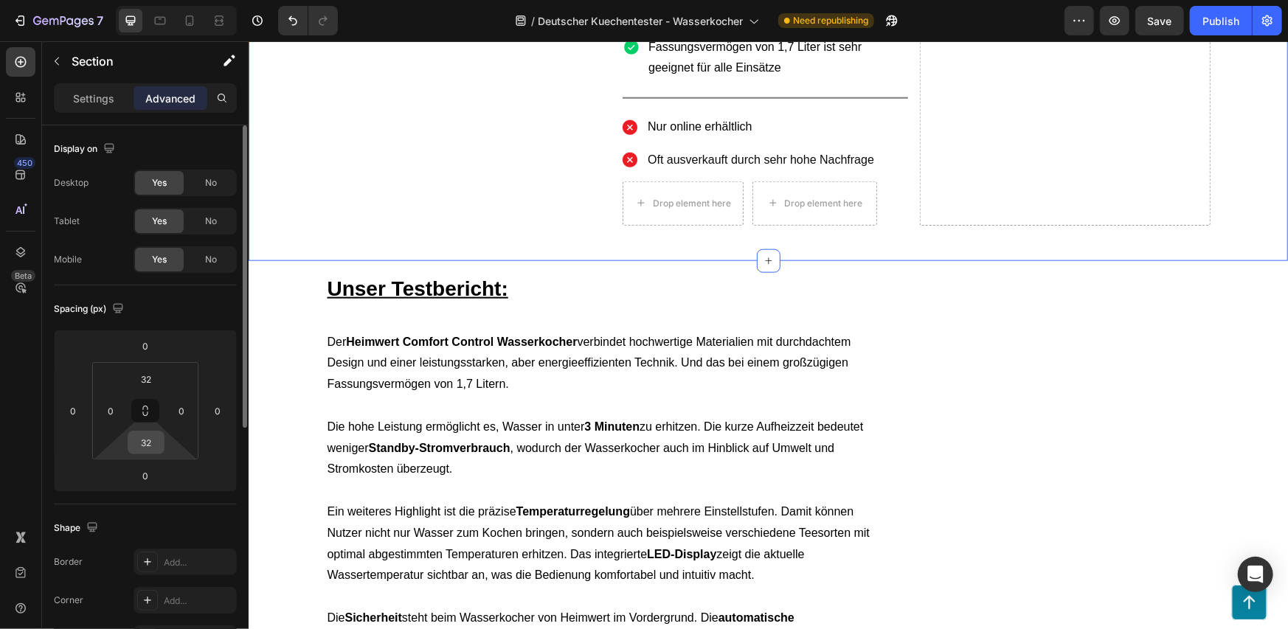
click at [149, 440] on input "32" at bounding box center [146, 443] width 30 height 22
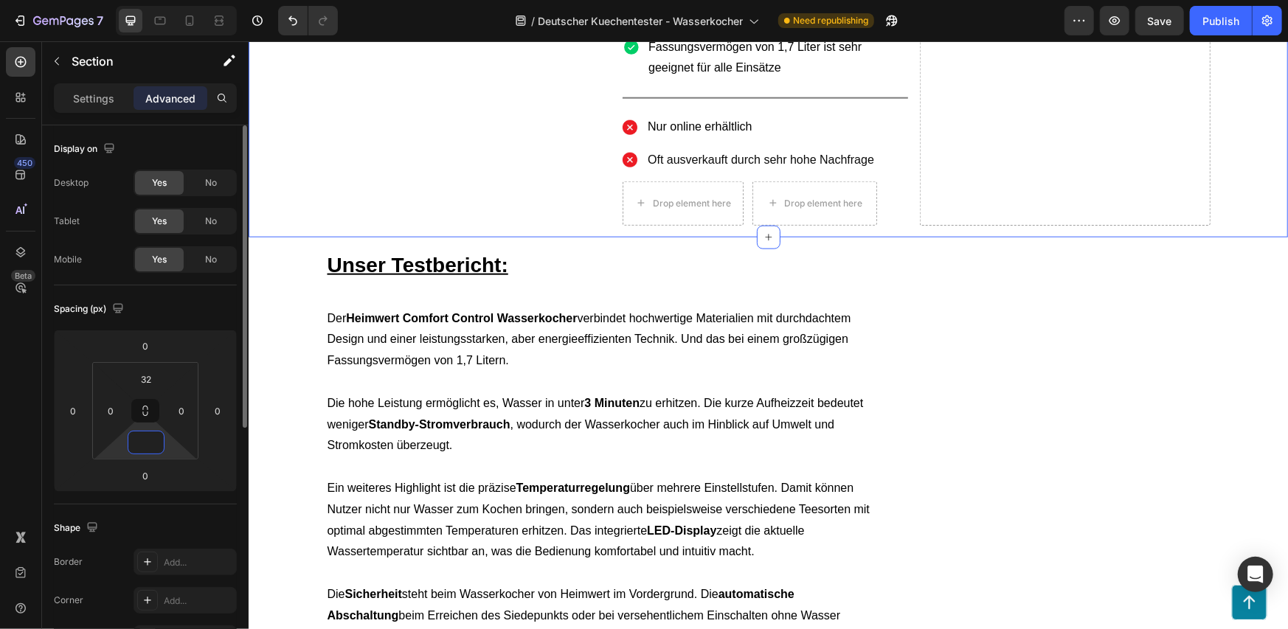
type input "0"
click at [189, 304] on div "Spacing (px)" at bounding box center [145, 309] width 183 height 24
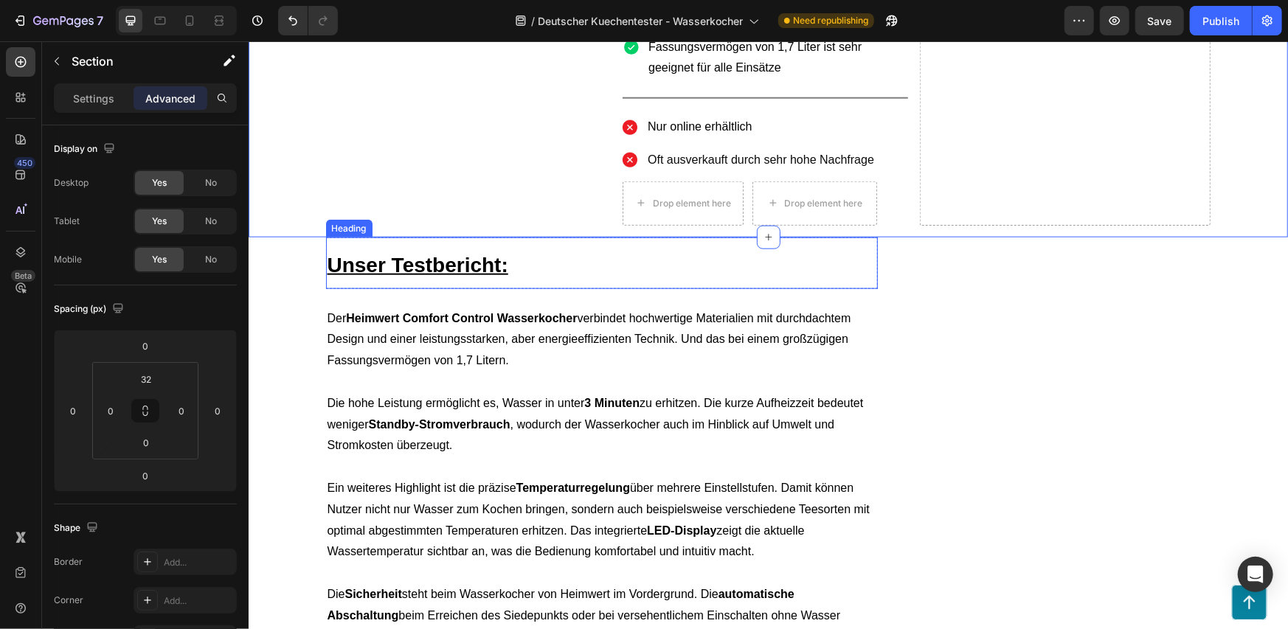
click at [640, 237] on h2 "Unser Testbericht:" at bounding box center [601, 263] width 552 height 52
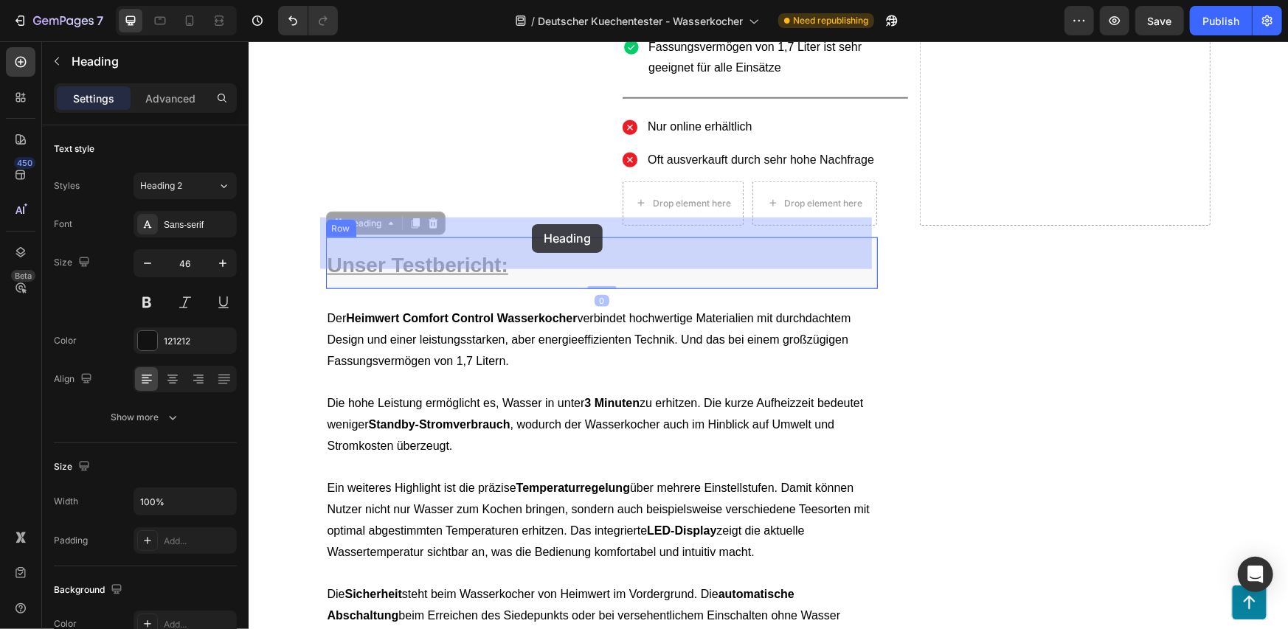
drag, startPoint x: 779, startPoint y: 245, endPoint x: 529, endPoint y: 237, distance: 250.2
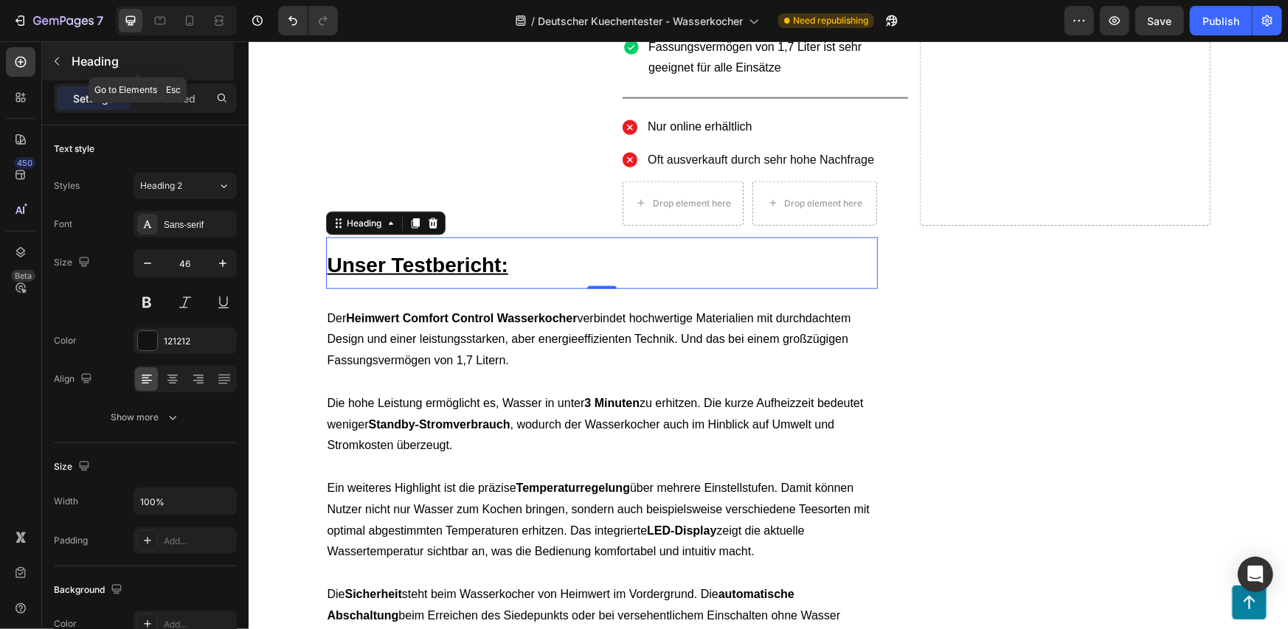
click at [97, 54] on p "Heading" at bounding box center [151, 61] width 159 height 18
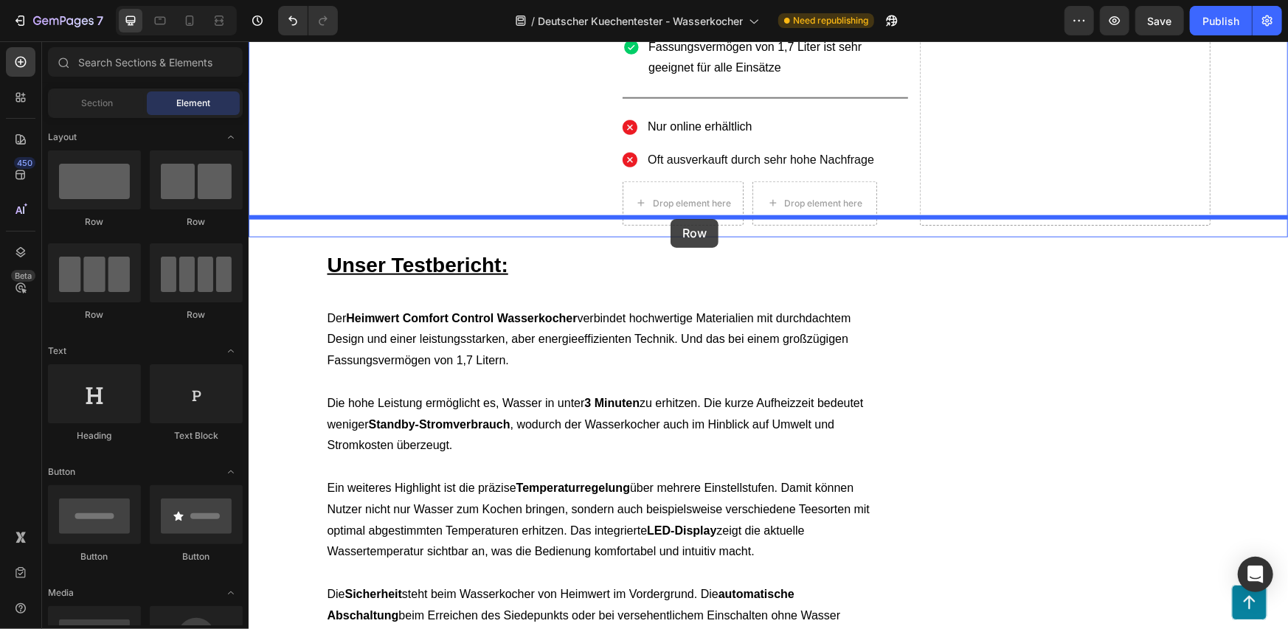
drag, startPoint x: 440, startPoint y: 214, endPoint x: 670, endPoint y: 218, distance: 230.2
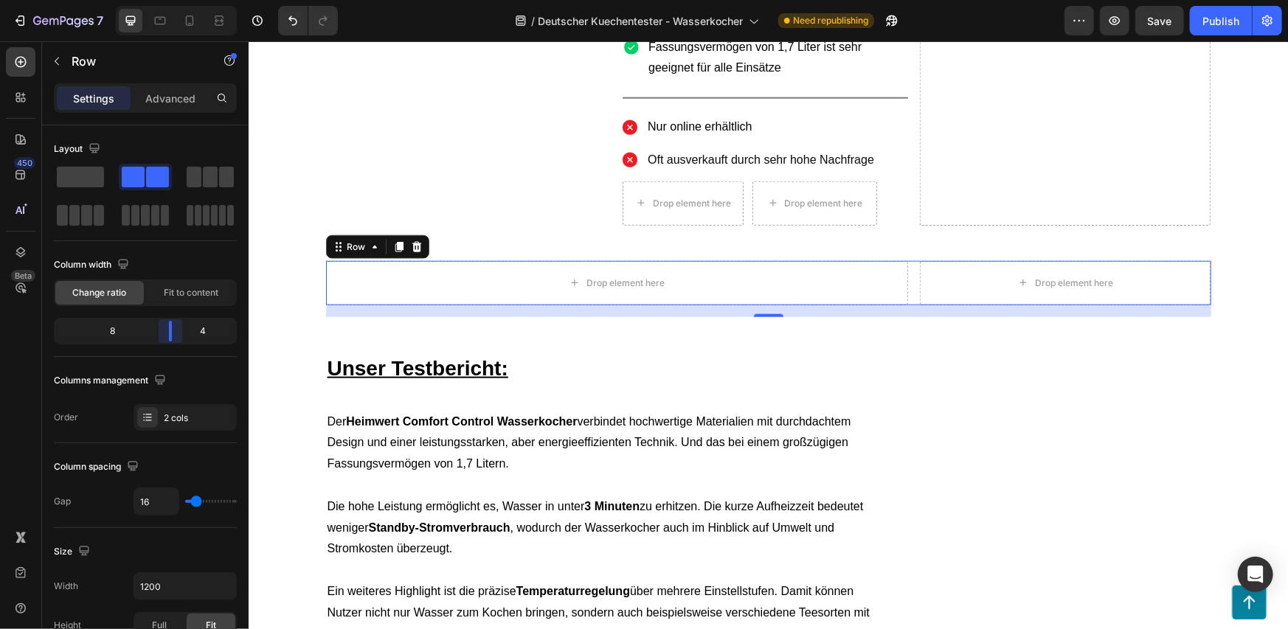
drag, startPoint x: 149, startPoint y: 331, endPoint x: 522, endPoint y: 212, distance: 391.9
click at [178, 0] on body "7 Version history / Deutscher Kuechentester - Wasserkocher Need republishing Pr…" at bounding box center [644, 0] width 1288 height 0
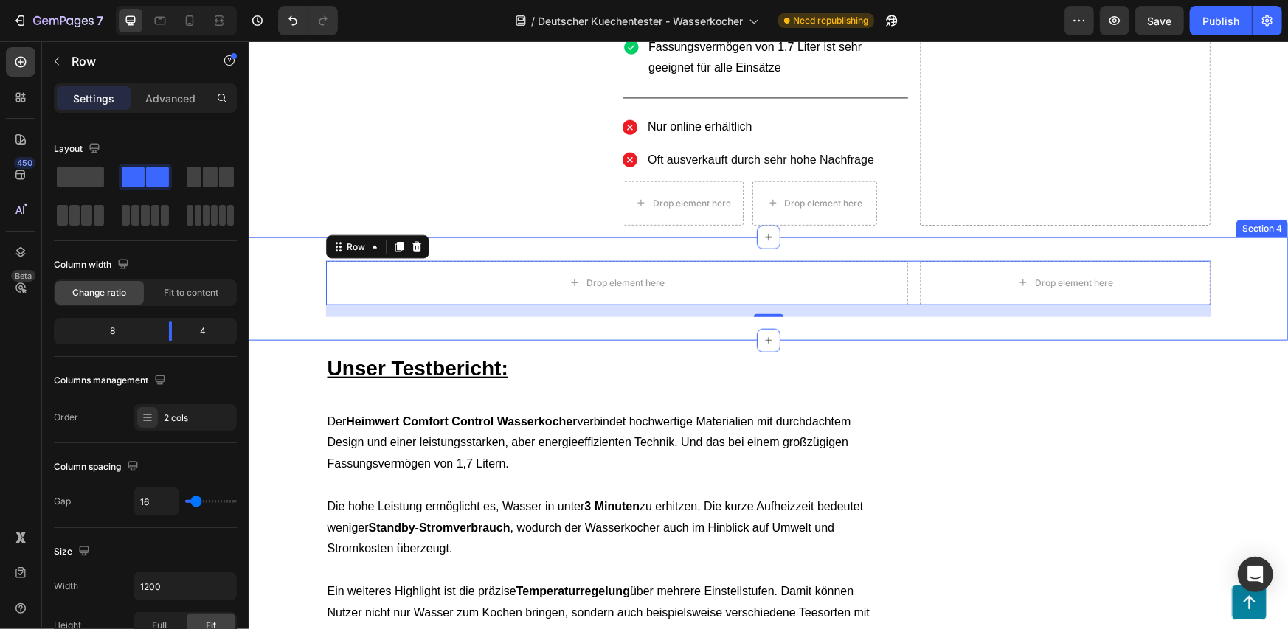
click at [814, 237] on div "Drop element here Drop element here Row 16 Section 4" at bounding box center [767, 288] width 1039 height 103
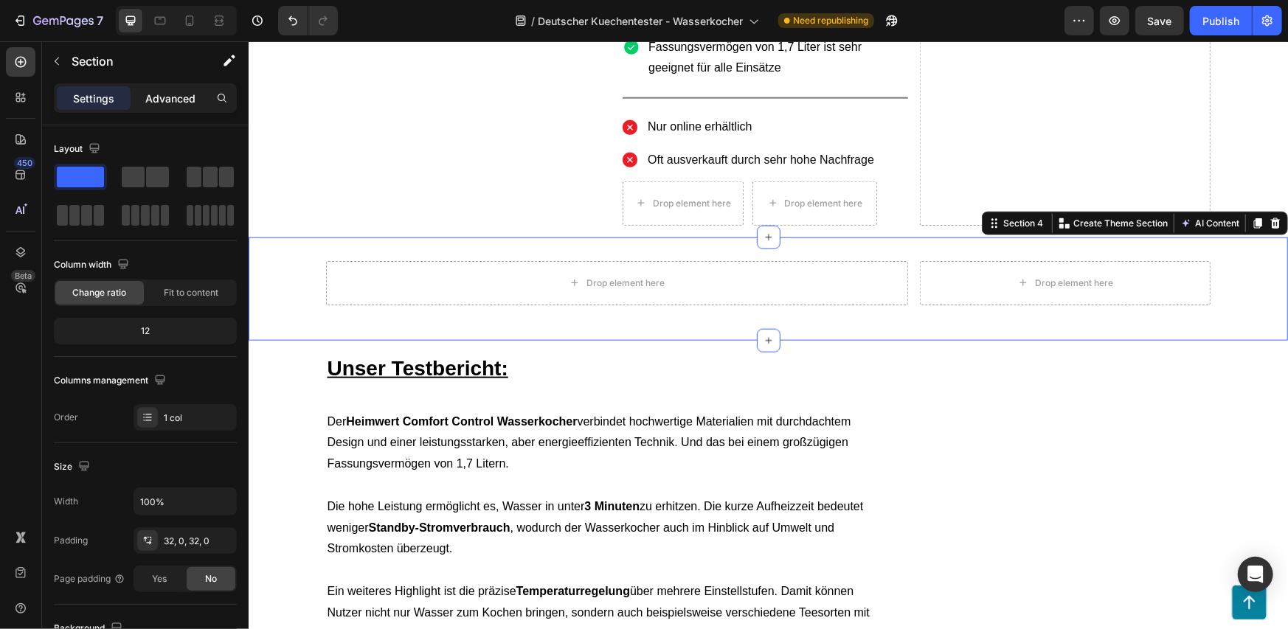
click at [159, 91] on p "Advanced" at bounding box center [170, 98] width 50 height 15
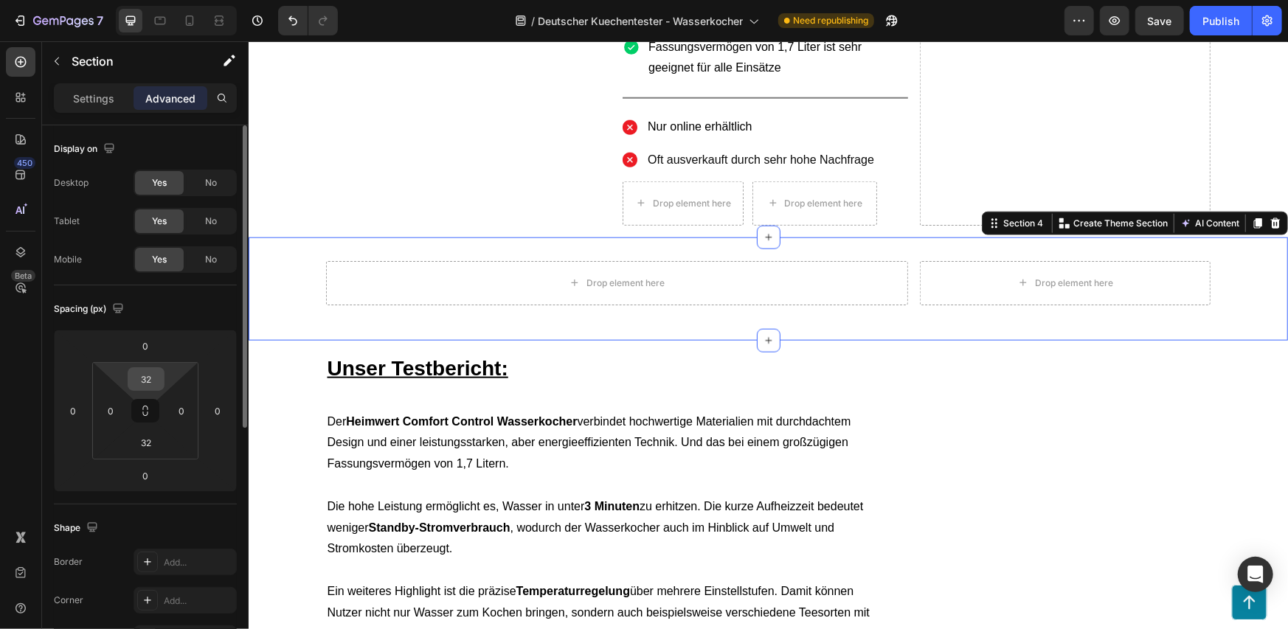
click at [149, 381] on input "32" at bounding box center [146, 379] width 30 height 22
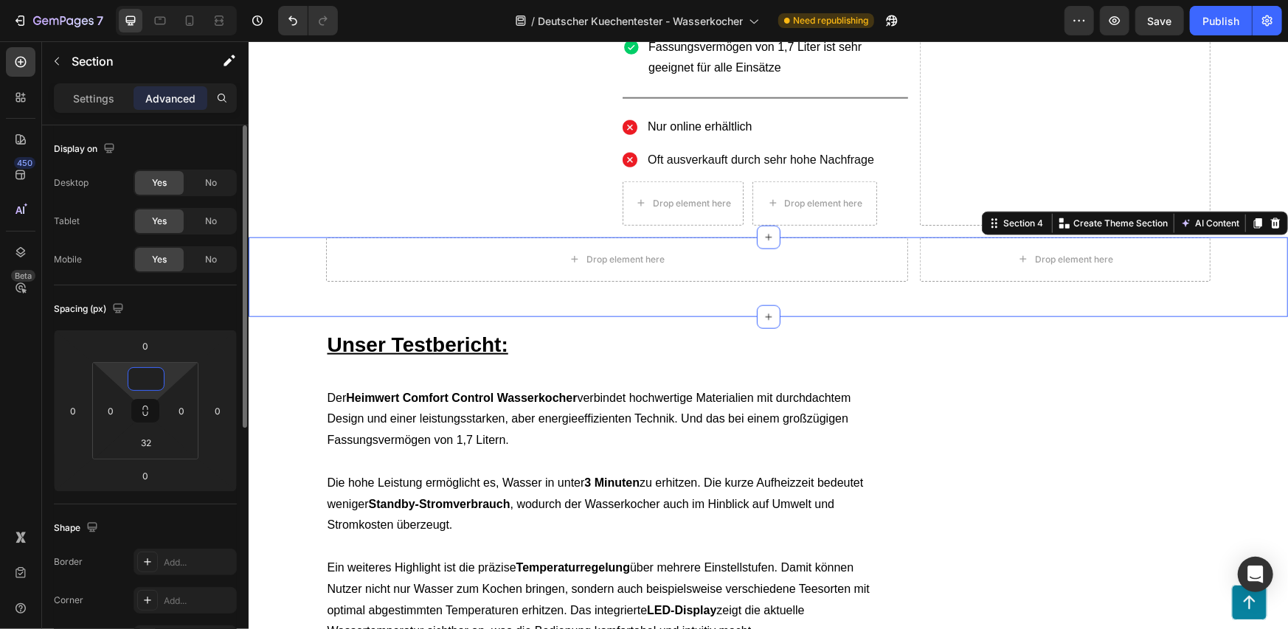
type input "0"
click at [190, 311] on div "Spacing (px)" at bounding box center [145, 309] width 183 height 24
click at [153, 443] on input "32" at bounding box center [146, 443] width 30 height 22
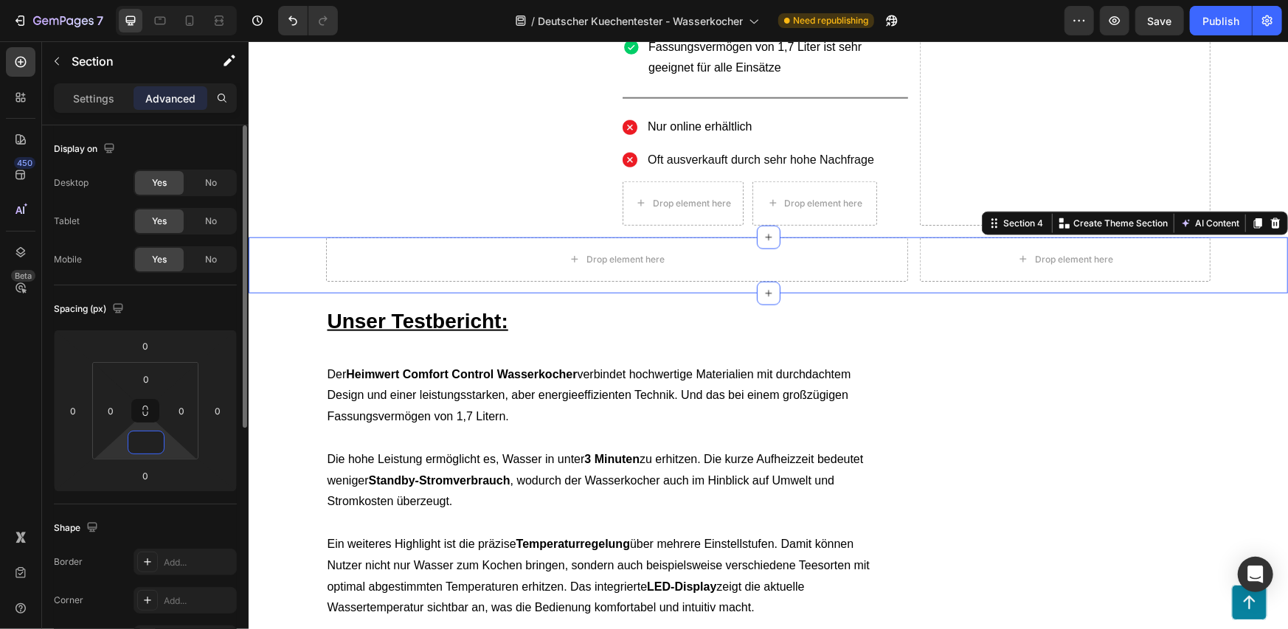
type input "0"
click at [179, 310] on div "Spacing (px)" at bounding box center [145, 309] width 183 height 24
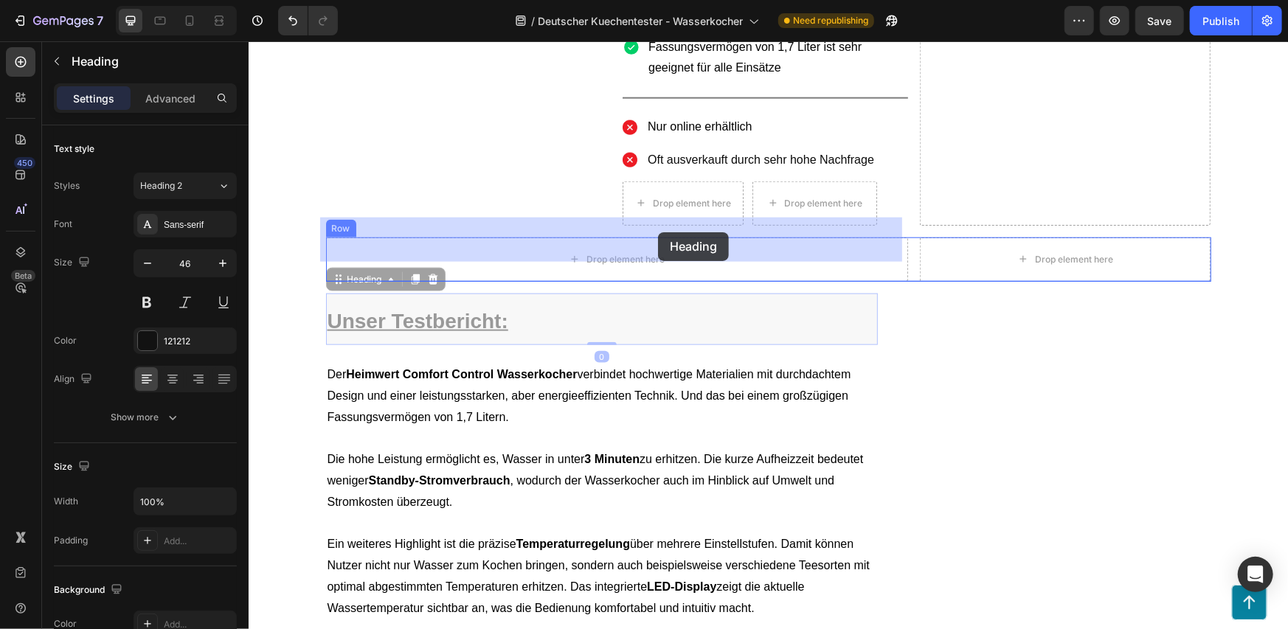
drag, startPoint x: 653, startPoint y: 278, endPoint x: 658, endPoint y: 231, distance: 47.5
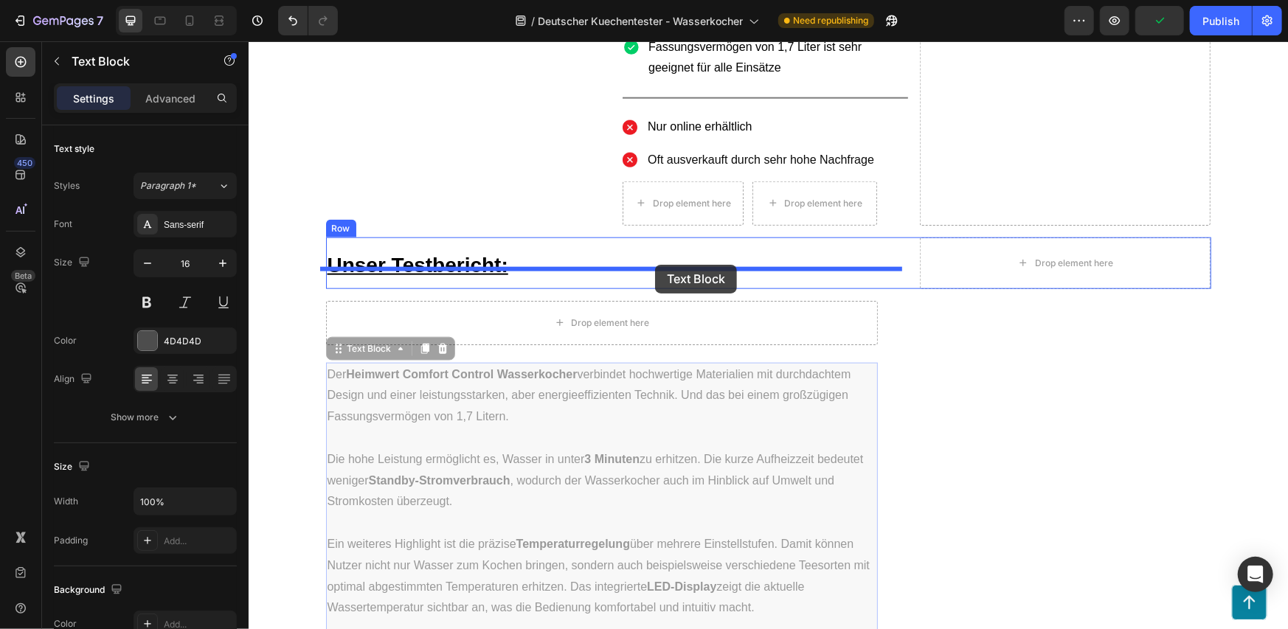
drag, startPoint x: 634, startPoint y: 338, endPoint x: 654, endPoint y: 264, distance: 76.6
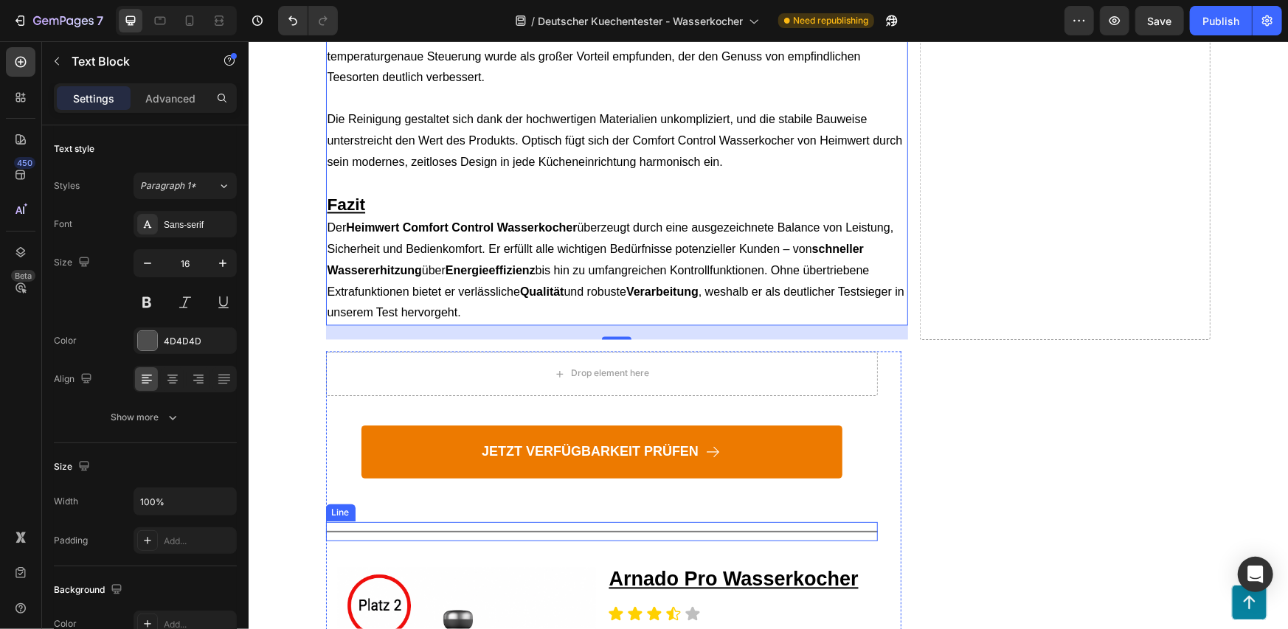
scroll to position [1721, 0]
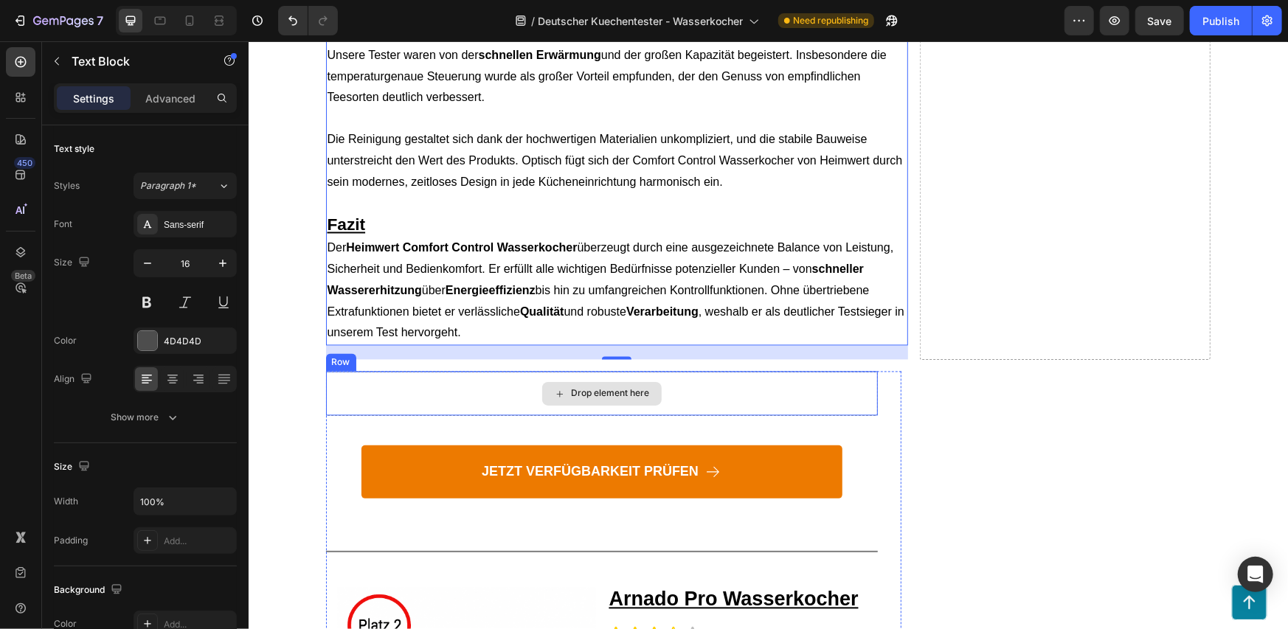
click at [737, 390] on div "Drop element here" at bounding box center [601, 393] width 552 height 44
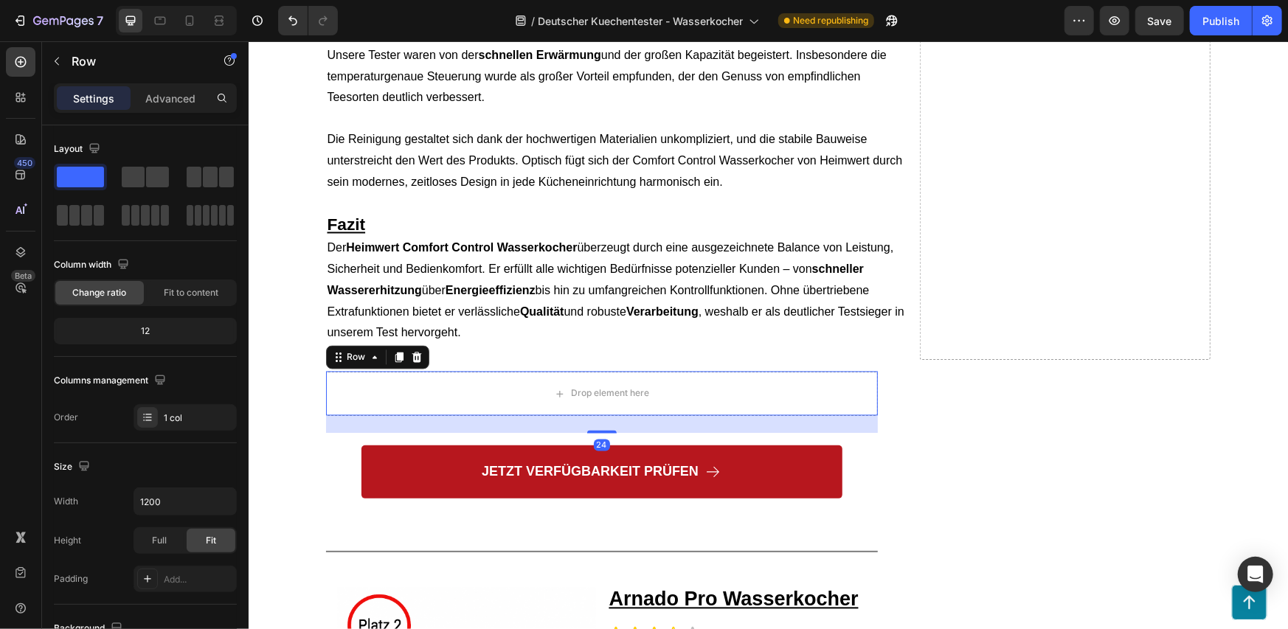
click at [410, 359] on icon at bounding box center [416, 357] width 12 height 12
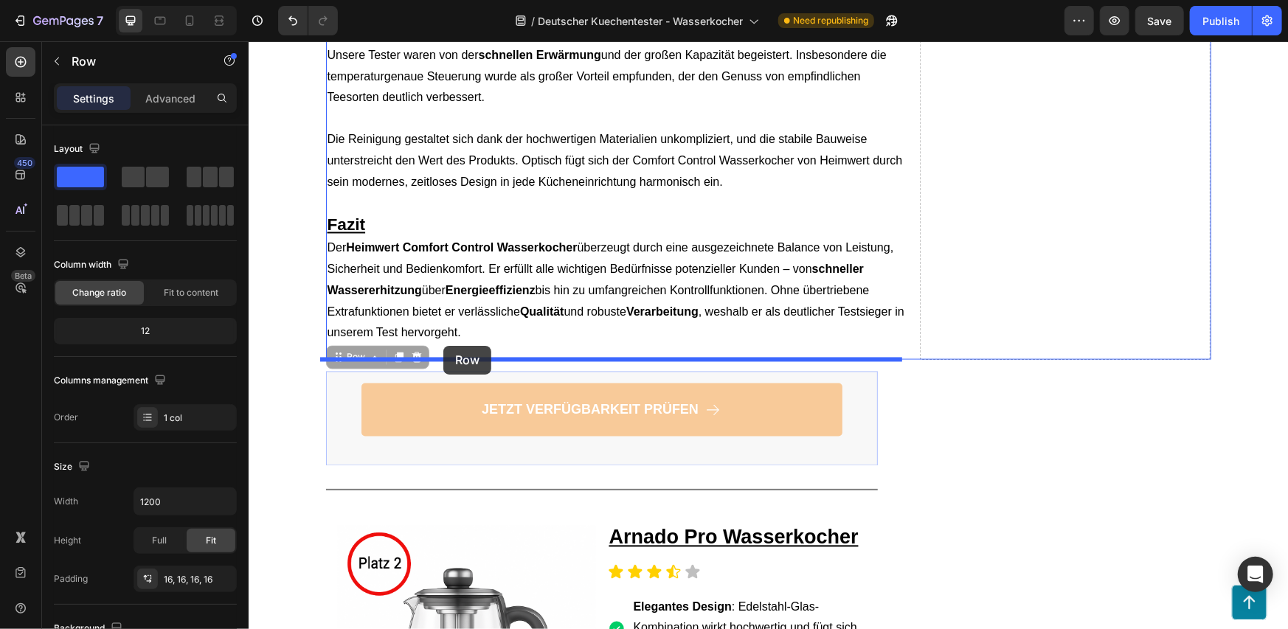
drag, startPoint x: 328, startPoint y: 423, endPoint x: 443, endPoint y: 345, distance: 139.1
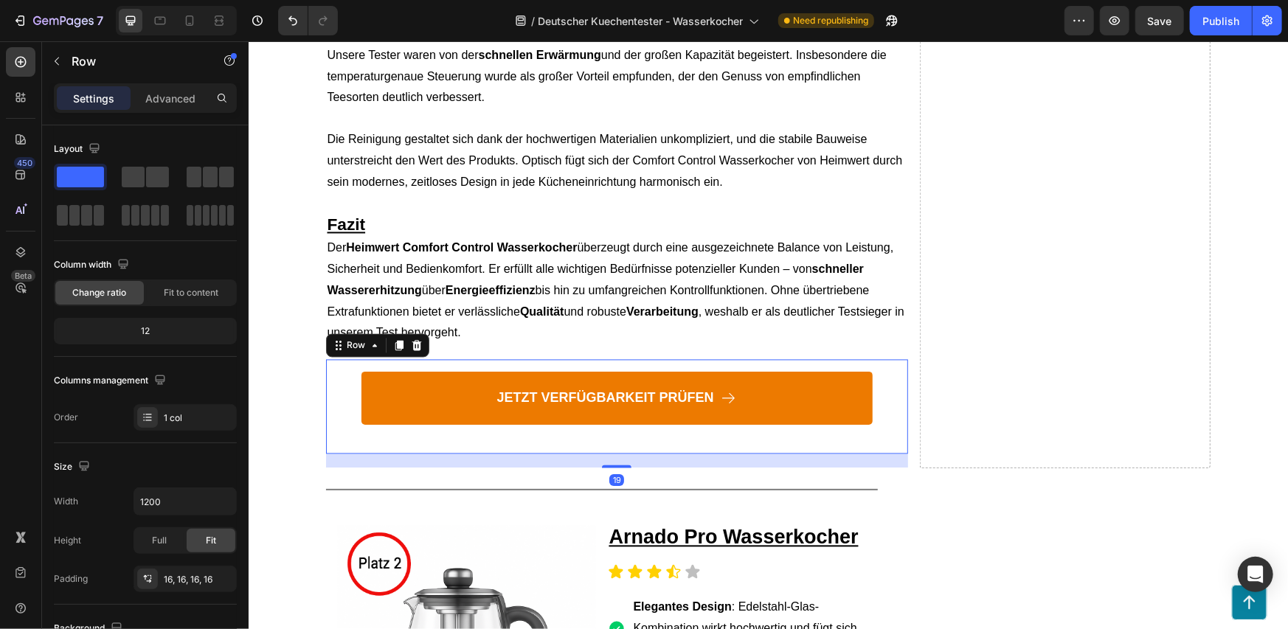
scroll to position [1967, 0]
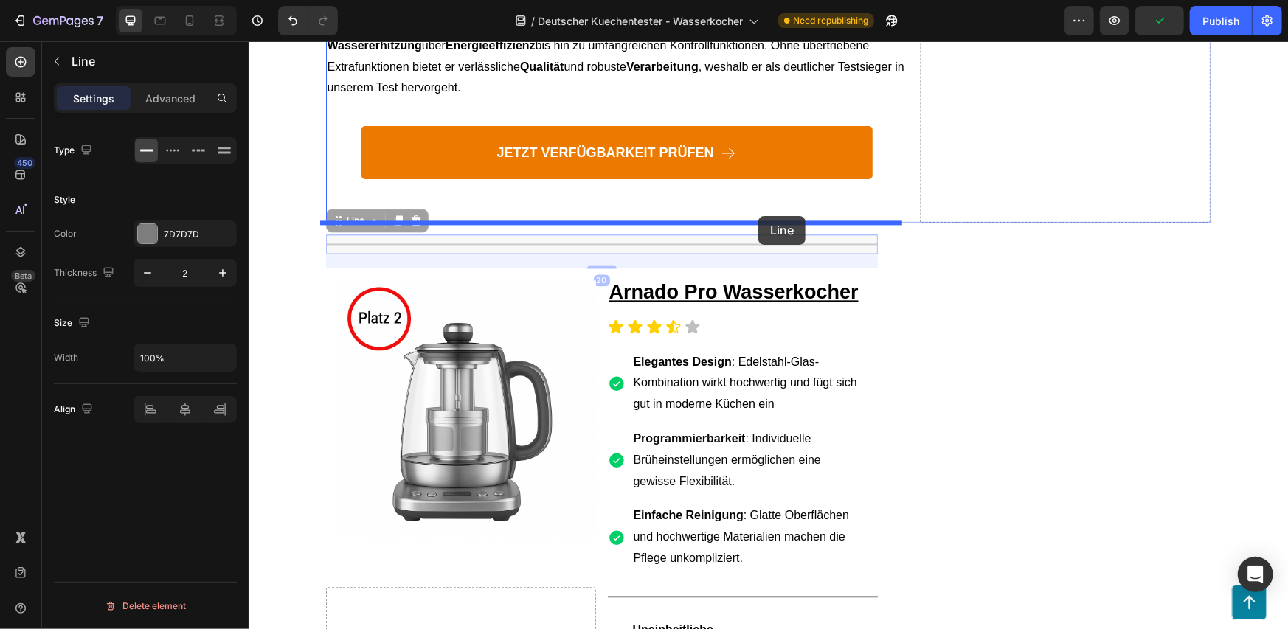
drag, startPoint x: 723, startPoint y: 245, endPoint x: 758, endPoint y: 215, distance: 45.5
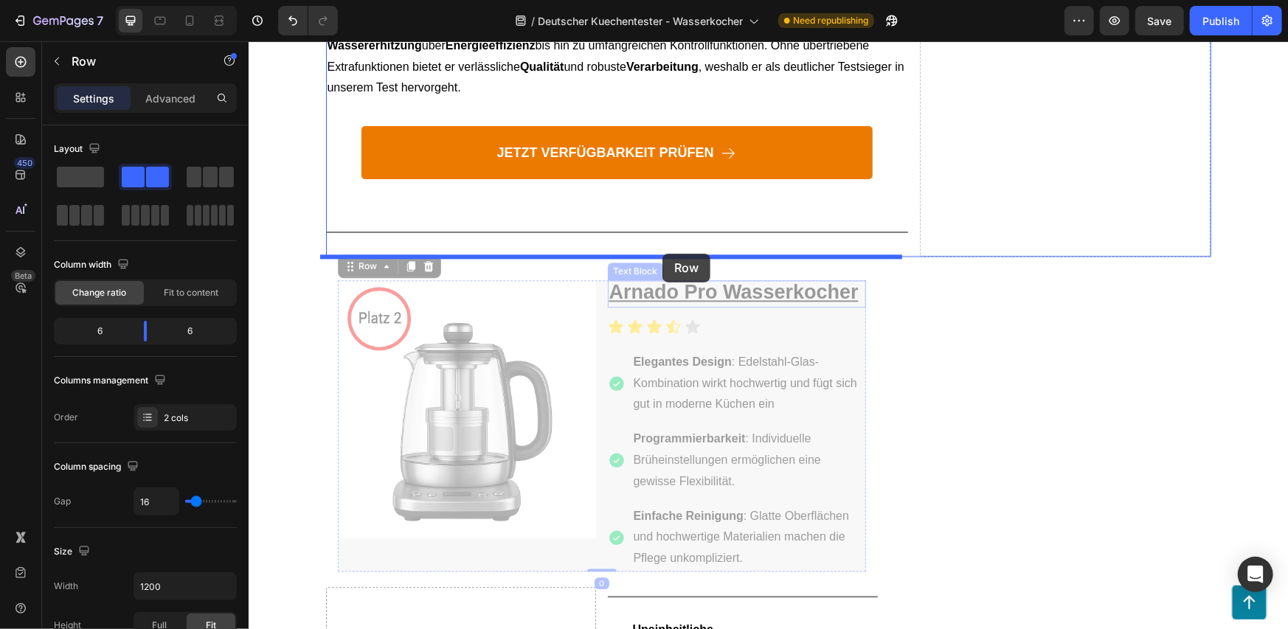
drag, startPoint x: 591, startPoint y: 314, endPoint x: 662, endPoint y: 254, distance: 93.1
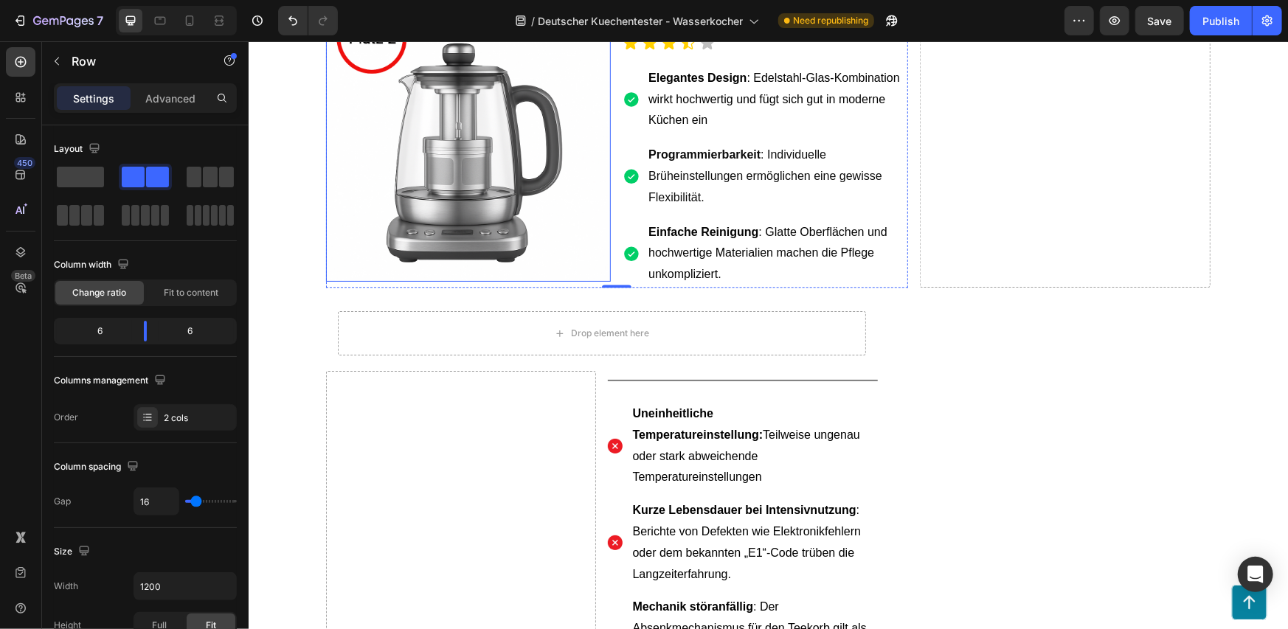
scroll to position [2213, 0]
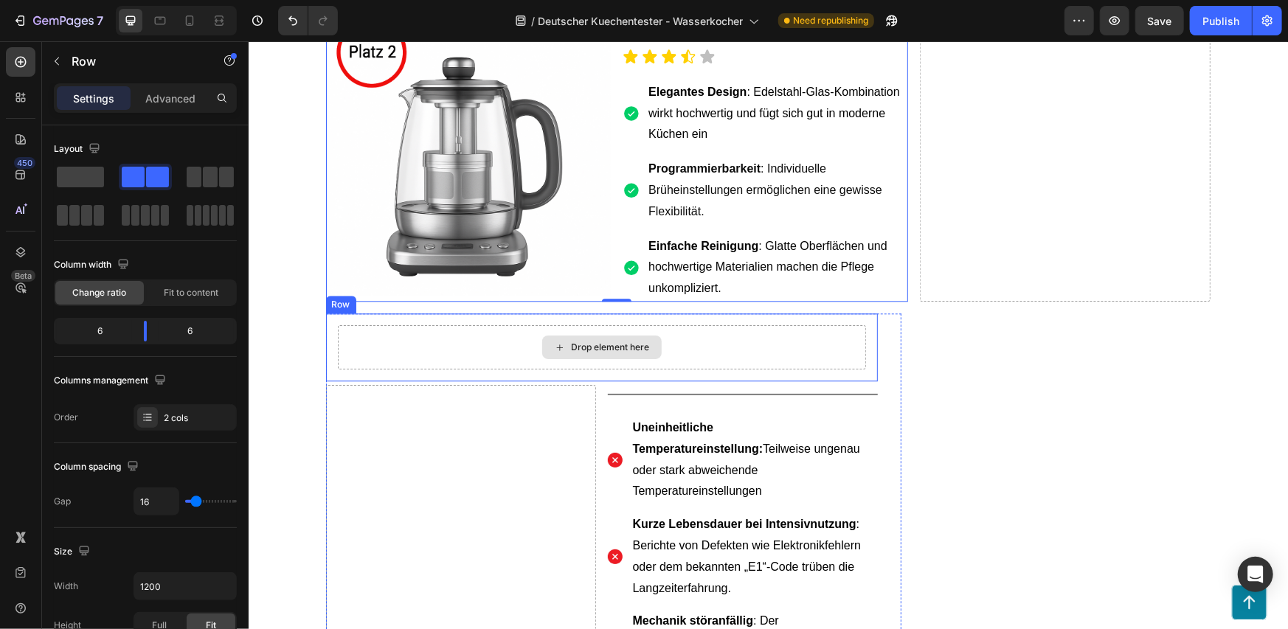
click at [736, 345] on div "Drop element here" at bounding box center [601, 347] width 528 height 44
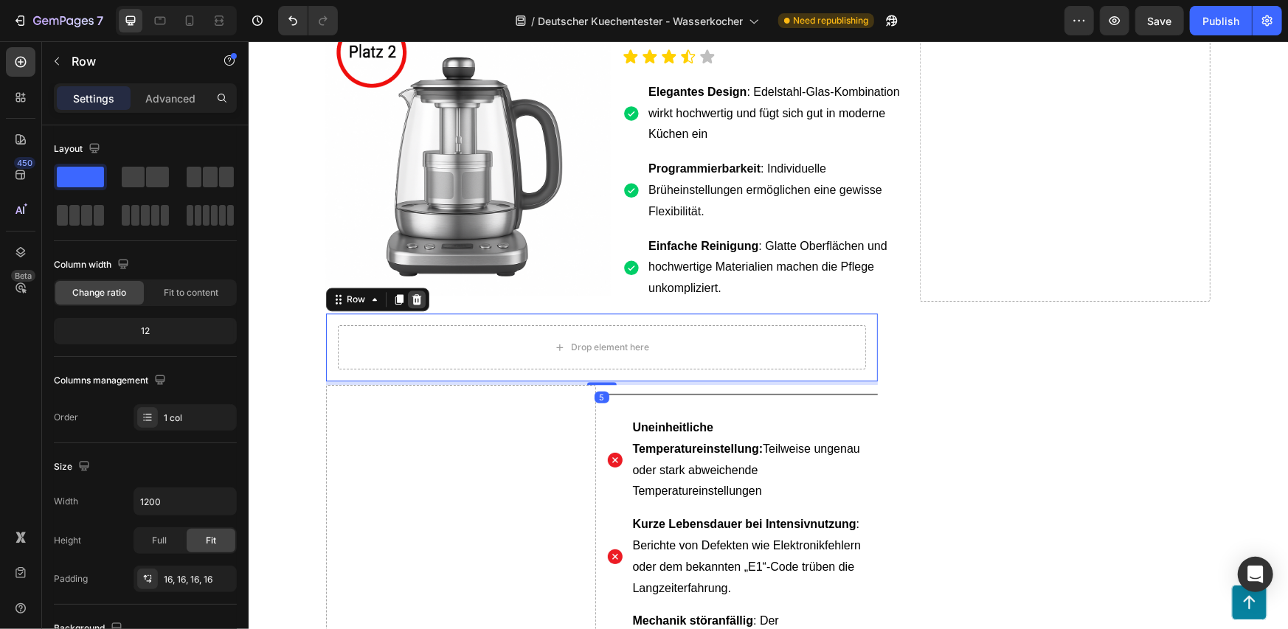
click at [413, 299] on icon at bounding box center [416, 299] width 12 height 12
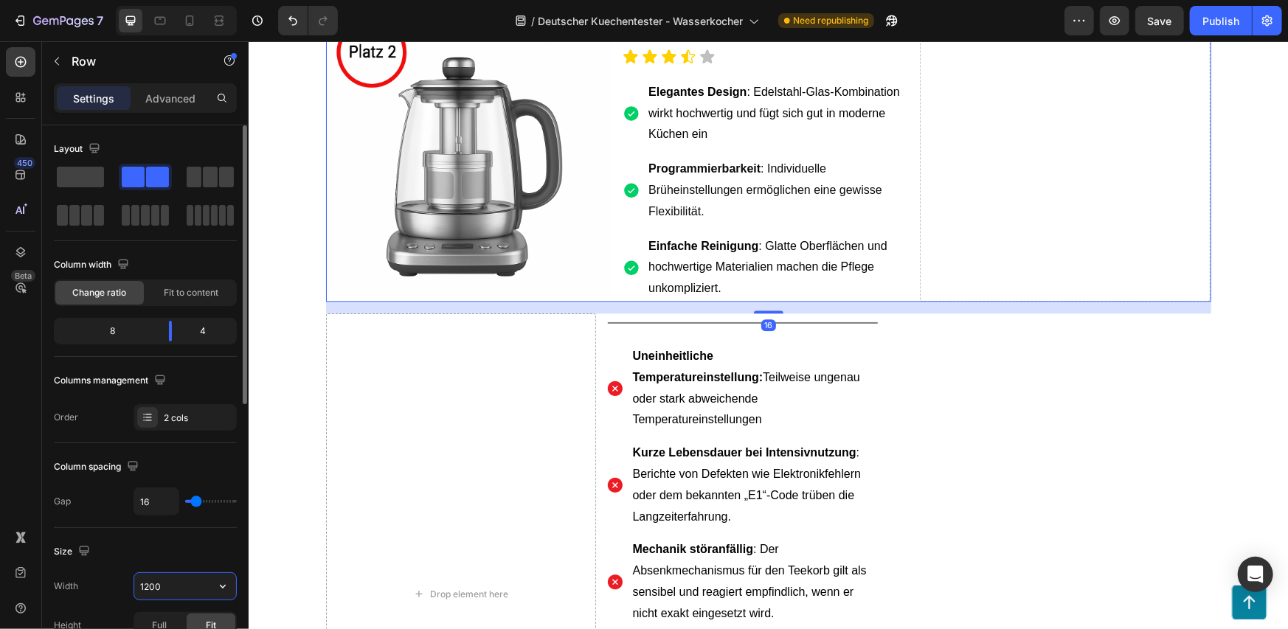
click at [184, 597] on input "1200" at bounding box center [185, 586] width 102 height 27
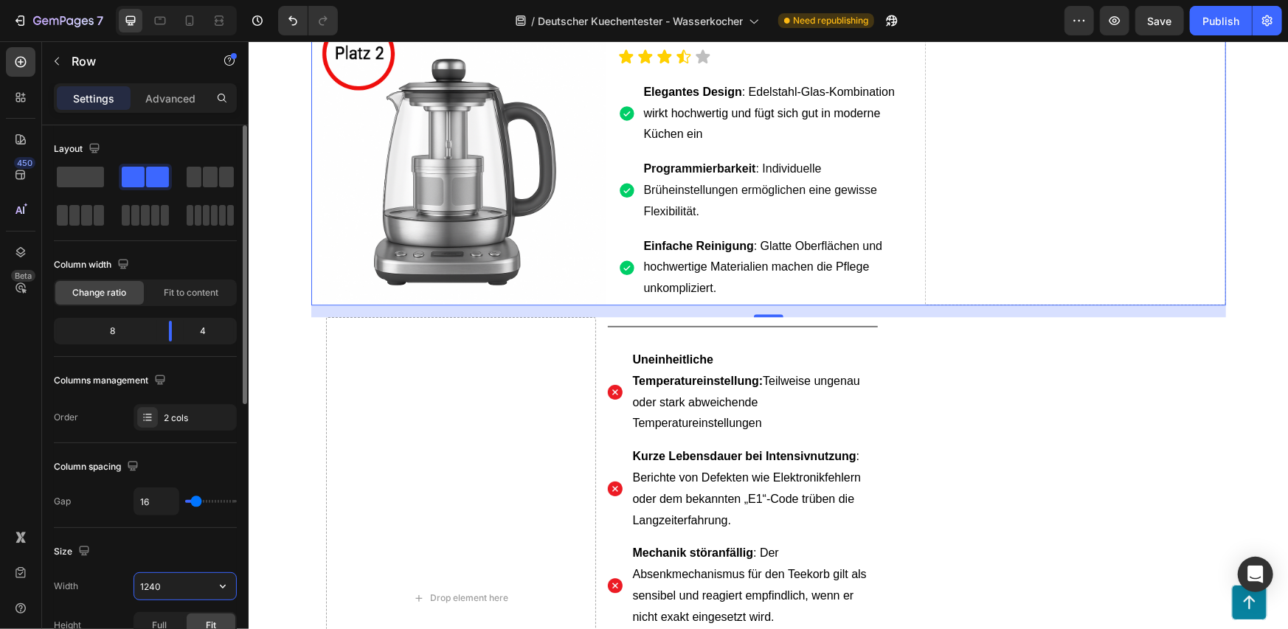
type input "1240"
click at [181, 595] on input "1240" at bounding box center [185, 586] width 102 height 27
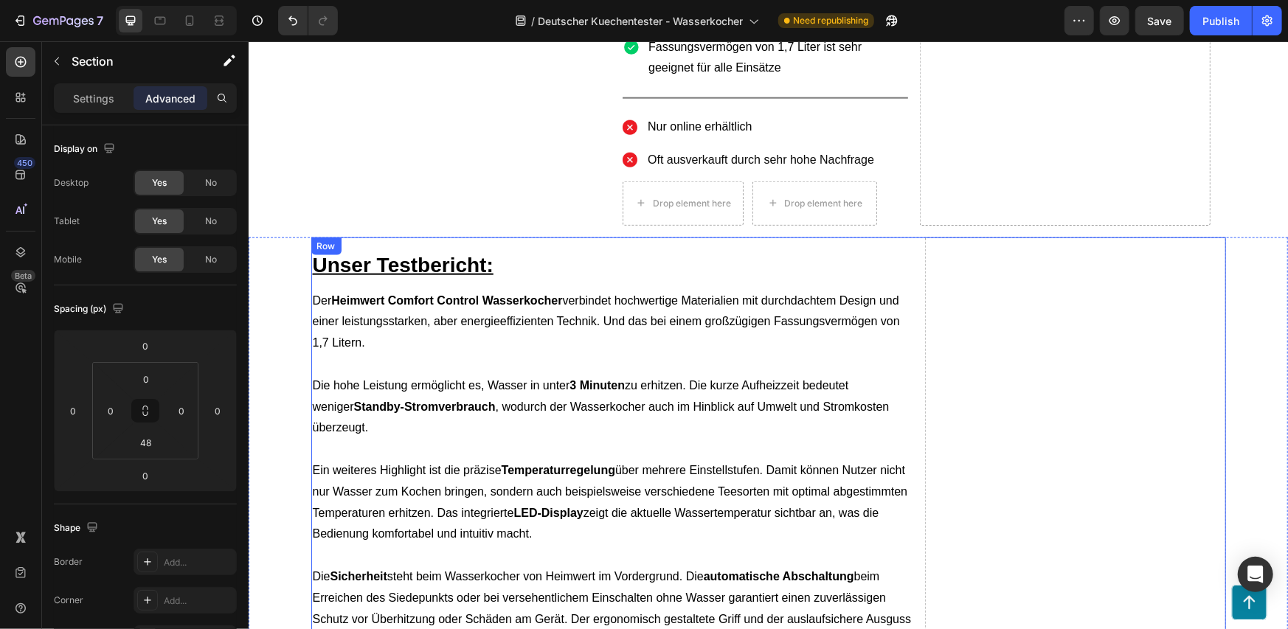
scroll to position [738, 0]
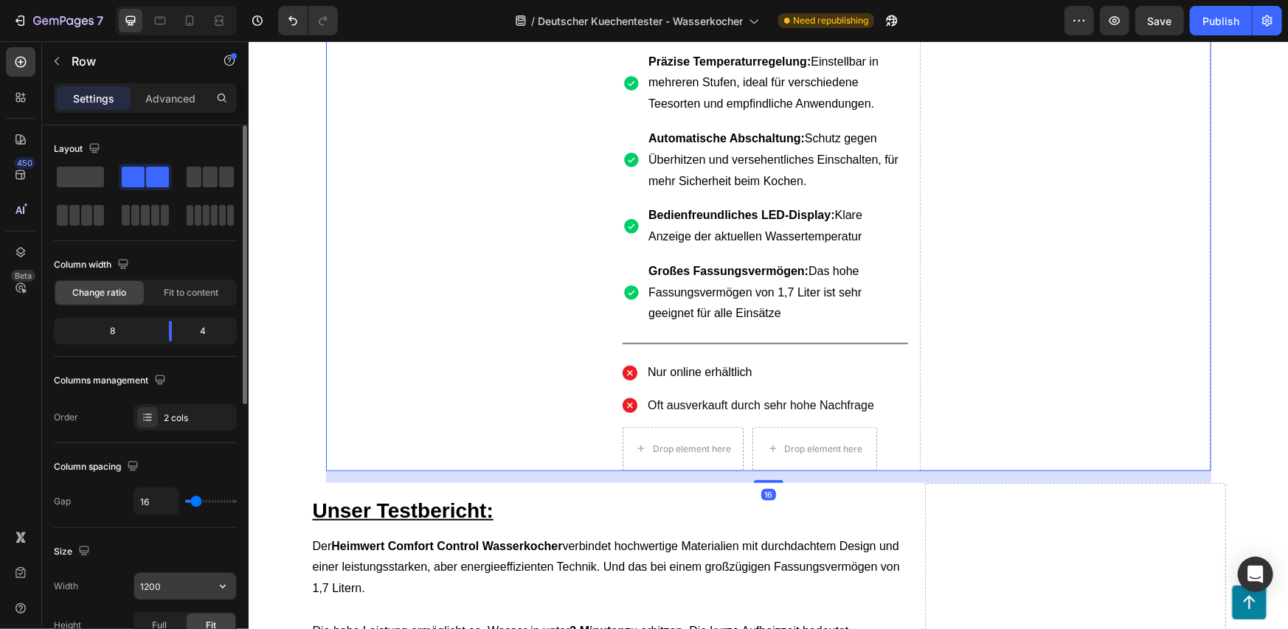
click at [164, 587] on input "1200" at bounding box center [185, 586] width 102 height 27
paste input "4"
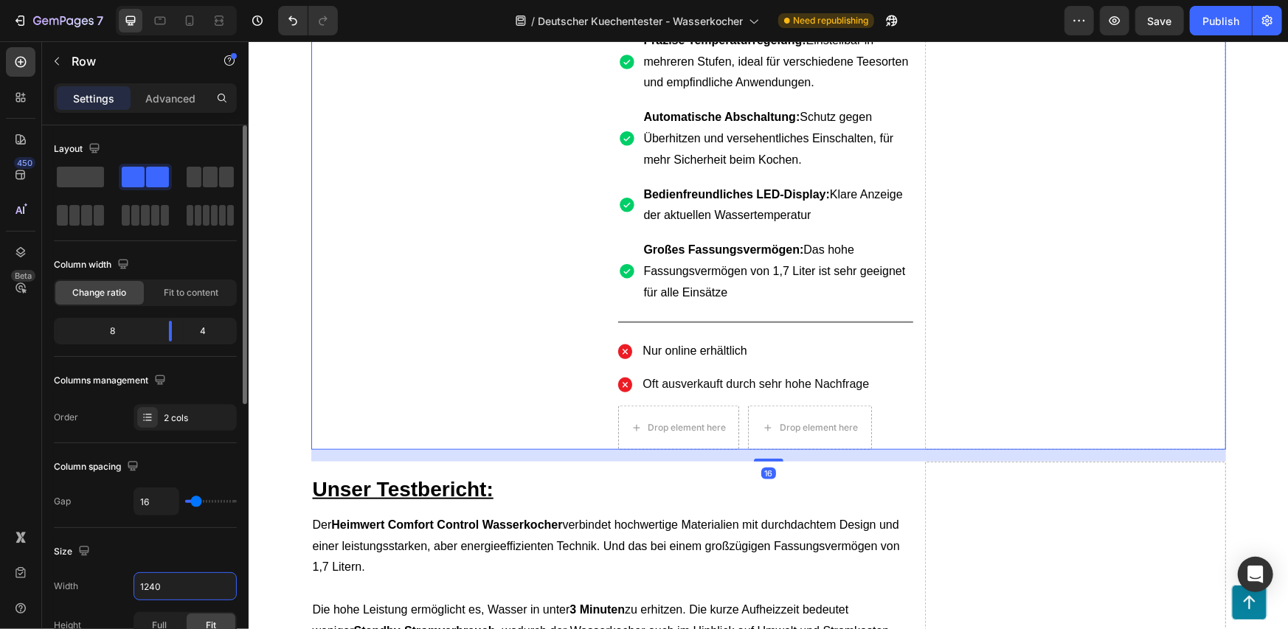
type input "1240"
click at [165, 556] on div "Size" at bounding box center [145, 552] width 183 height 24
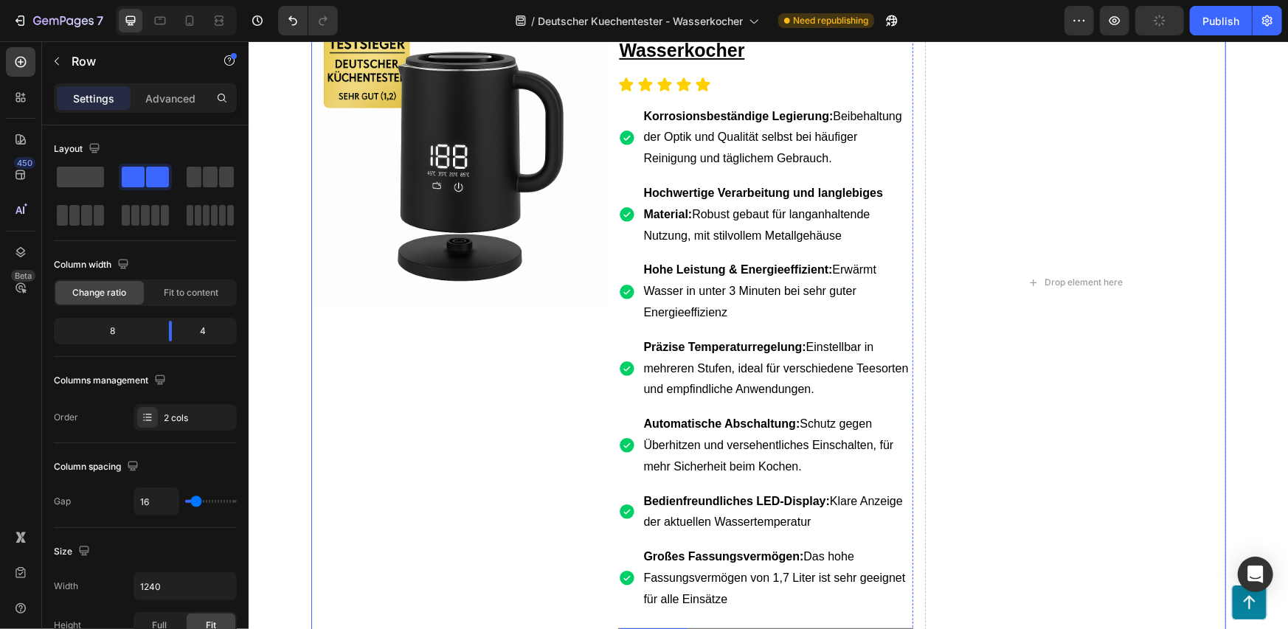
scroll to position [0, 0]
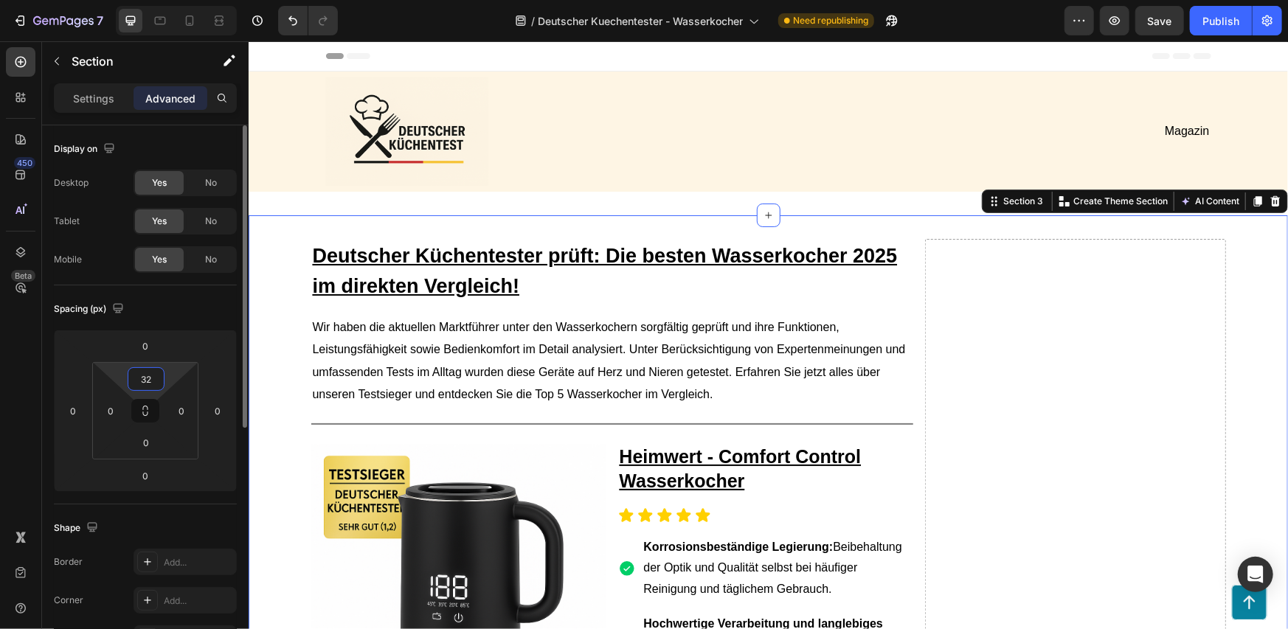
click at [133, 382] on input "32" at bounding box center [146, 379] width 30 height 22
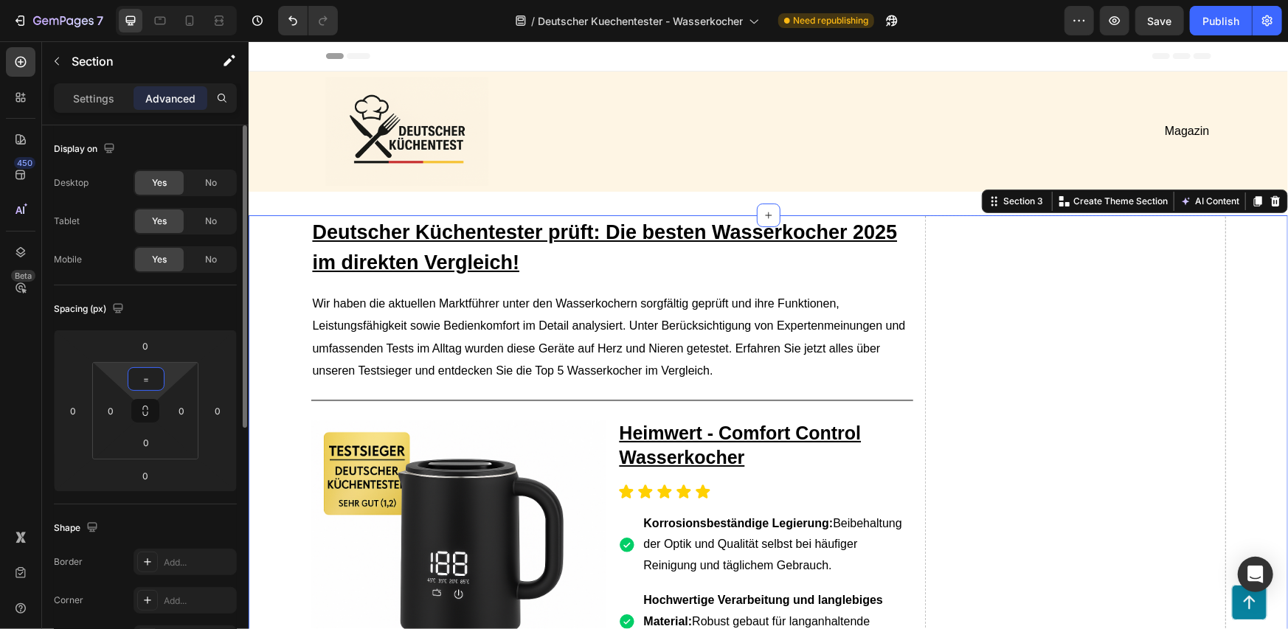
click at [204, 311] on div "Spacing (px)" at bounding box center [145, 309] width 183 height 24
type input "2"
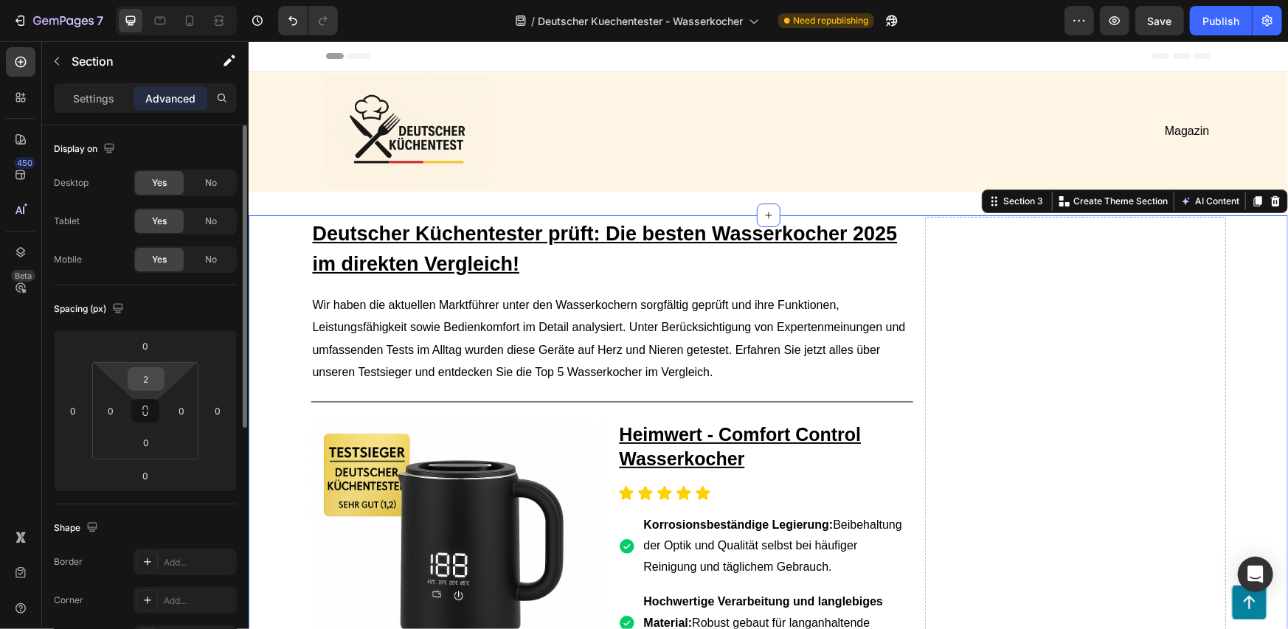
click at [146, 374] on input "2" at bounding box center [146, 379] width 30 height 22
type input "0"
click at [175, 312] on div "Spacing (px)" at bounding box center [145, 309] width 183 height 24
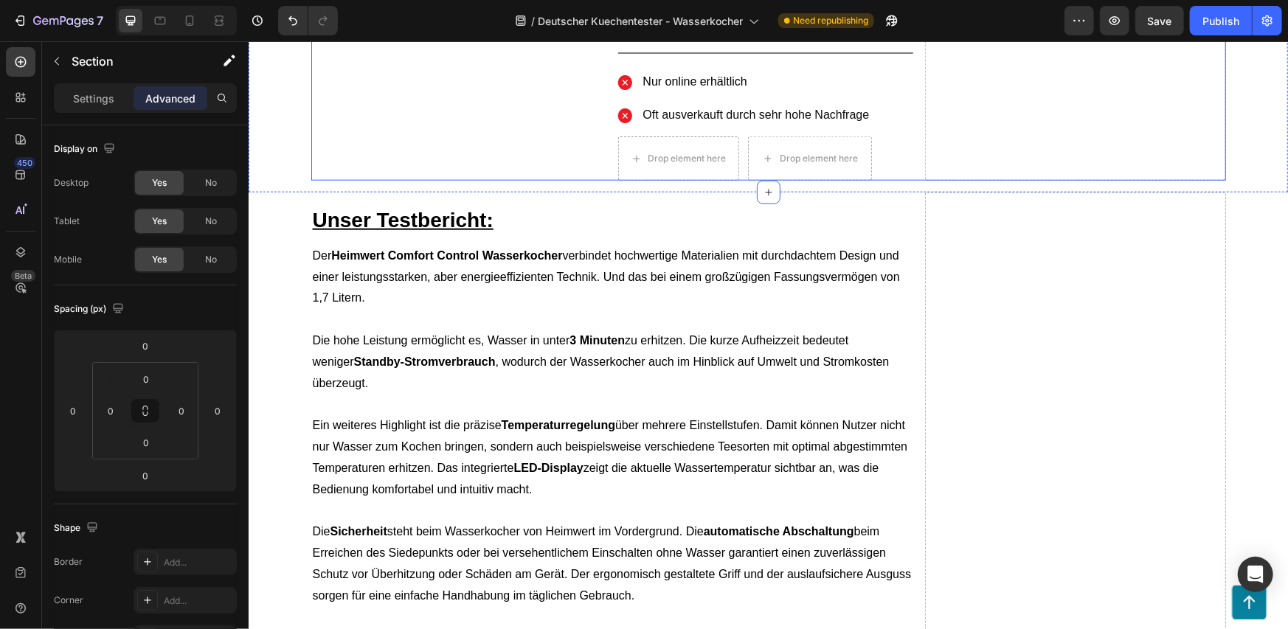
scroll to position [1569, 0]
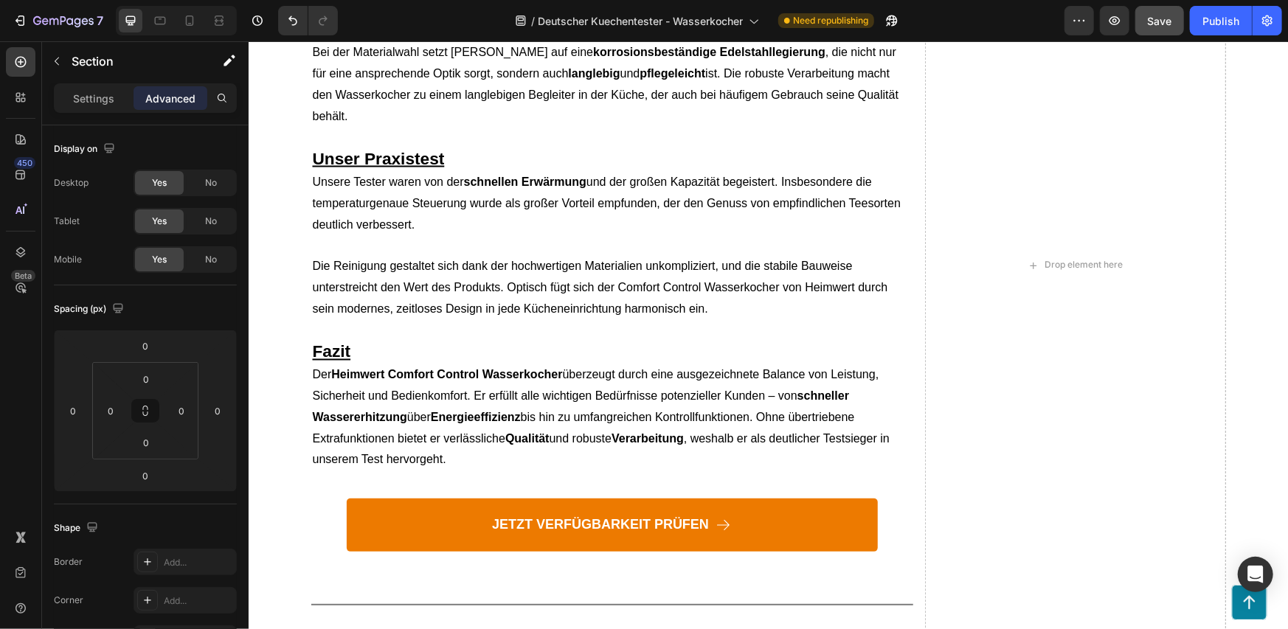
click at [1160, 20] on span "Save" at bounding box center [1160, 21] width 24 height 13
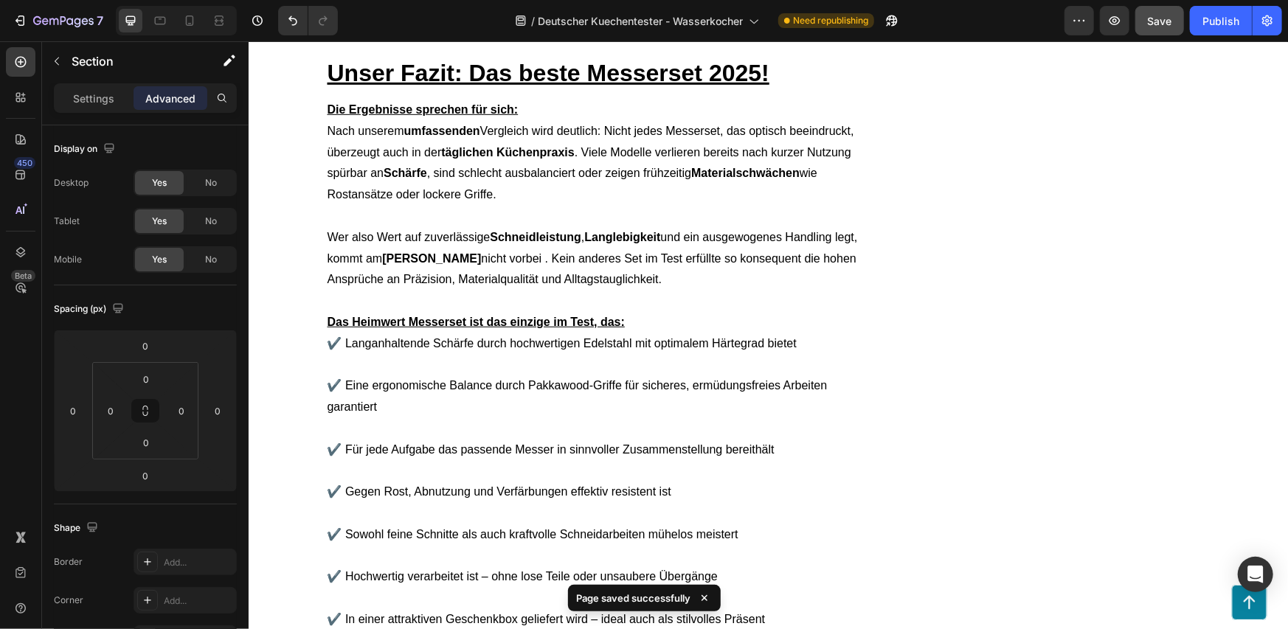
scroll to position [8113, 0]
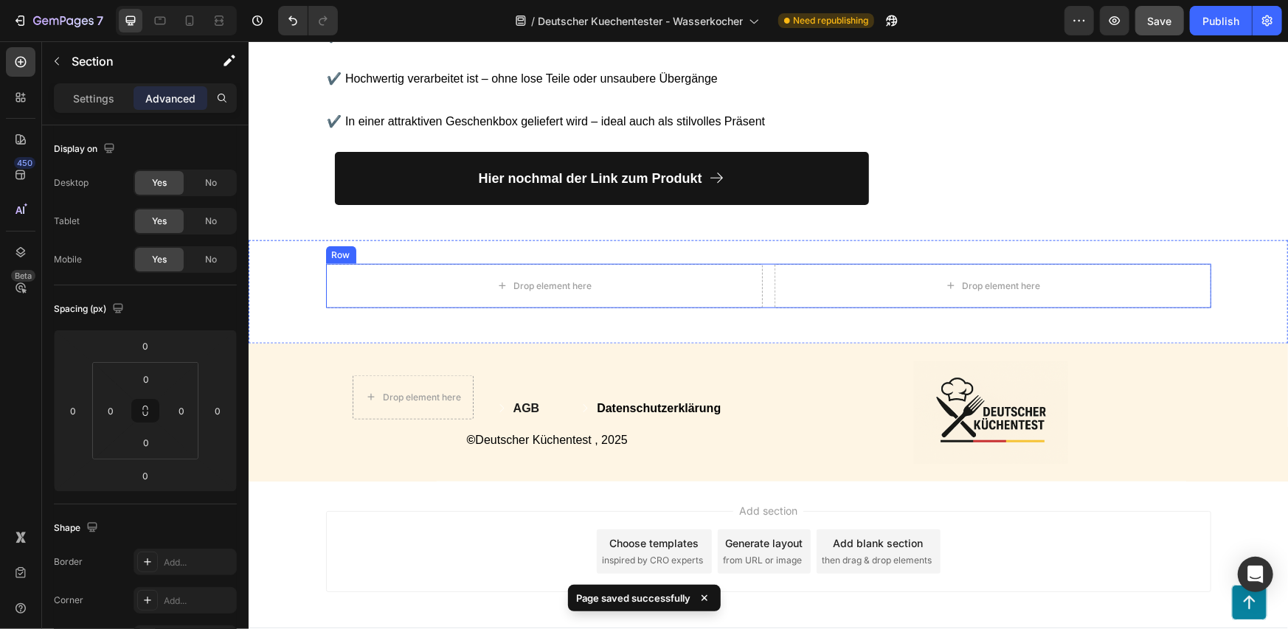
click at [757, 266] on div "Drop element here Drop element here Row" at bounding box center [767, 285] width 885 height 44
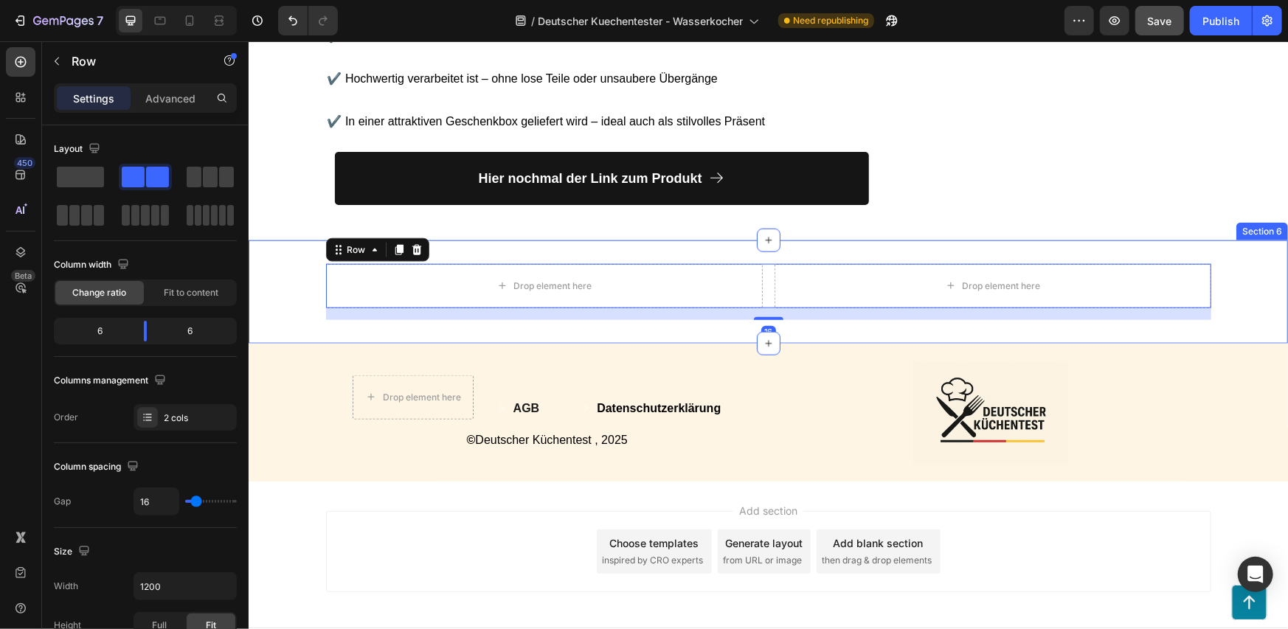
click at [883, 240] on div "Drop element here Drop element here Row 16 Section 6" at bounding box center [767, 291] width 1039 height 103
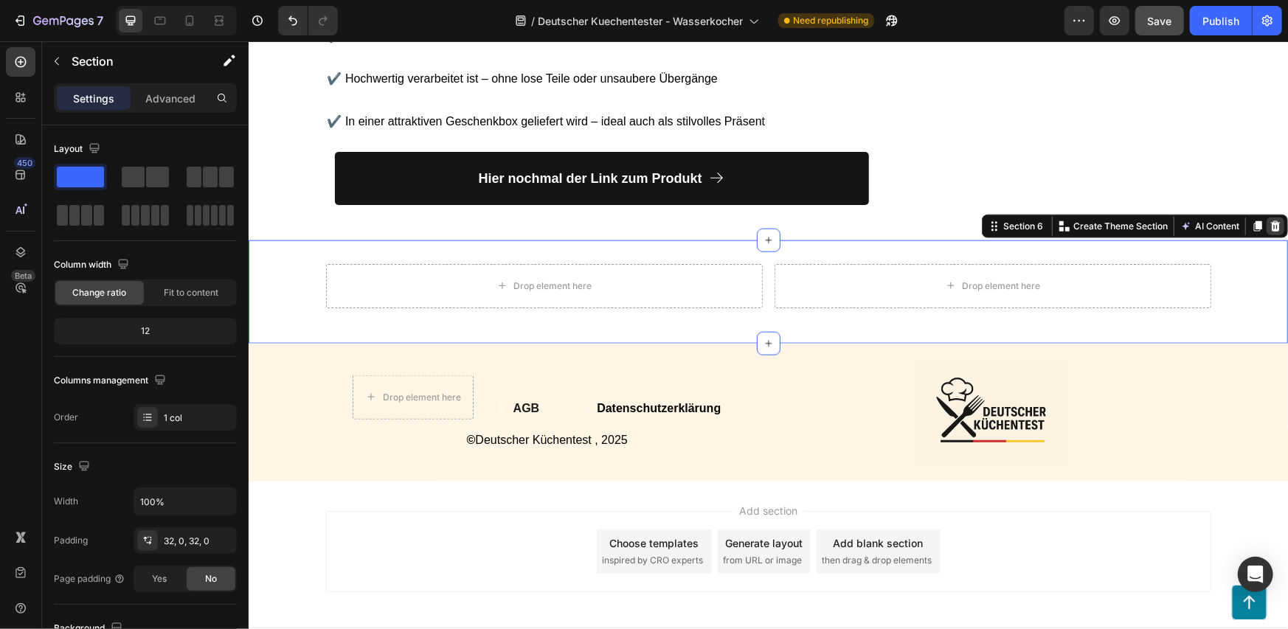
click at [1270, 221] on icon at bounding box center [1275, 226] width 10 height 10
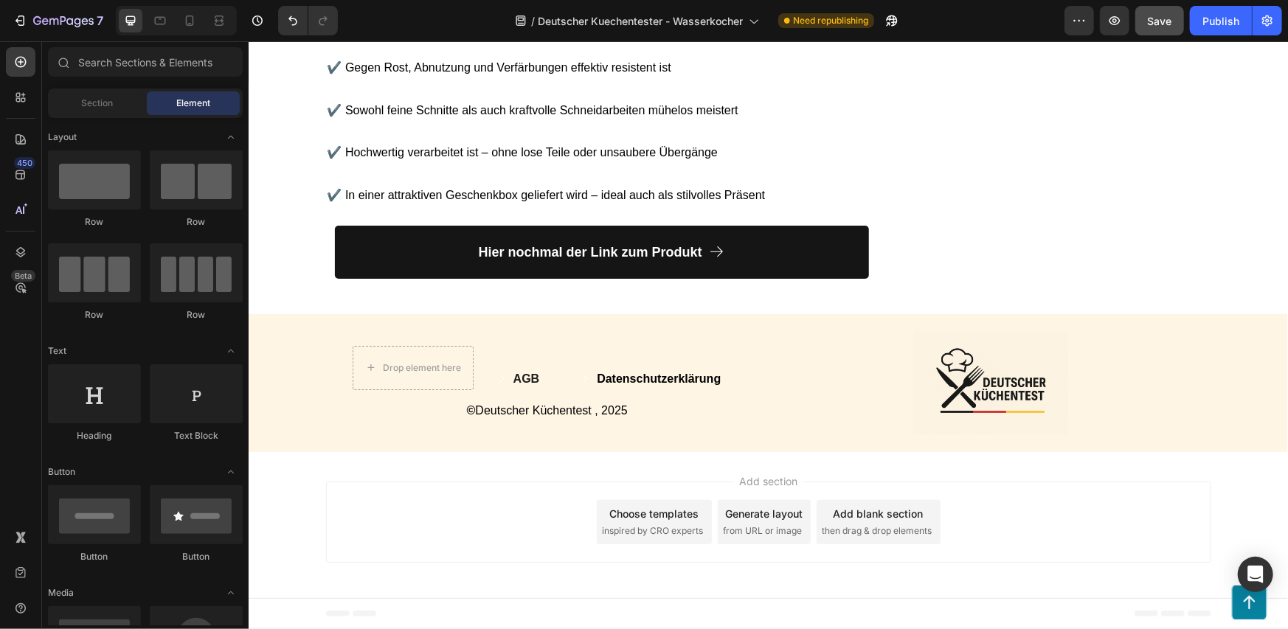
scroll to position [8009, 0]
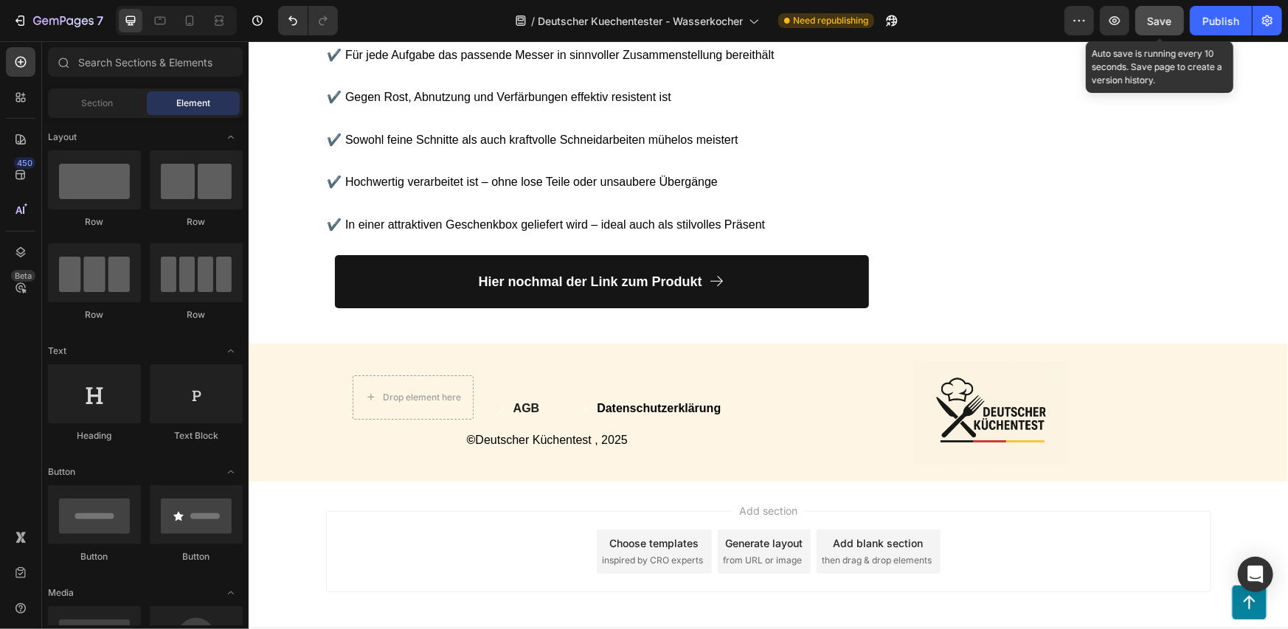
click at [1166, 12] on button "Save" at bounding box center [1159, 21] width 49 height 30
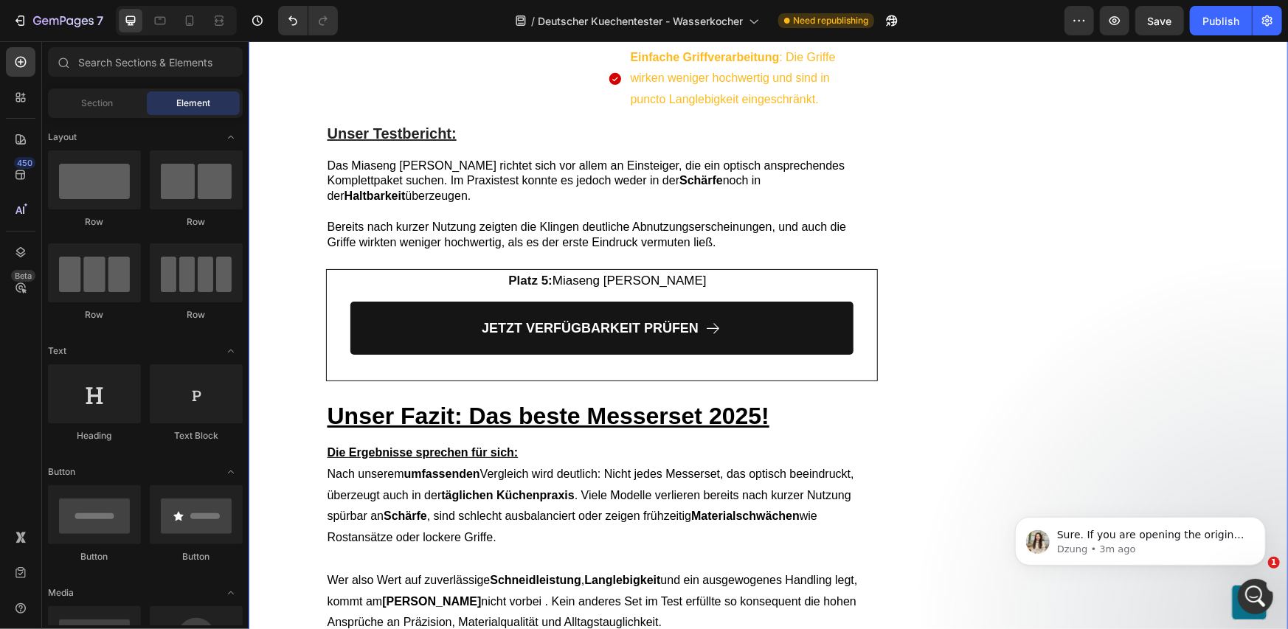
scroll to position [6780, 0]
